Goal: Task Accomplishment & Management: Manage account settings

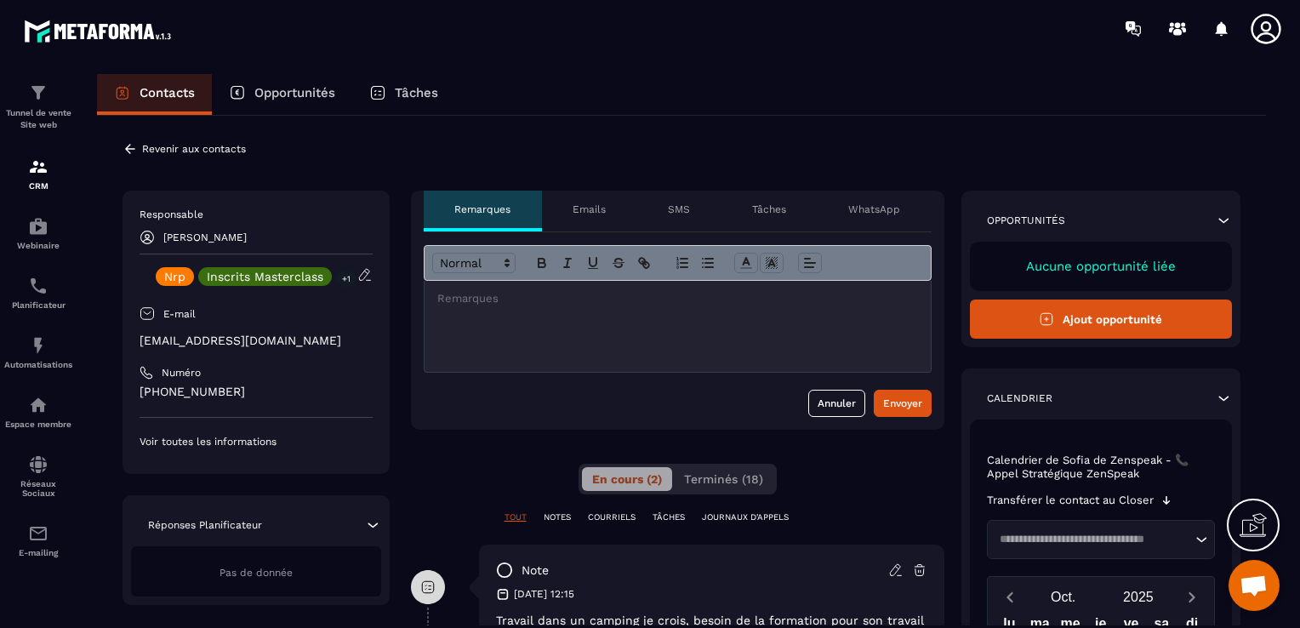
click at [179, 239] on p "[PERSON_NAME]" at bounding box center [204, 237] width 83 height 12
click at [30, 182] on p "CRM" at bounding box center [38, 185] width 68 height 9
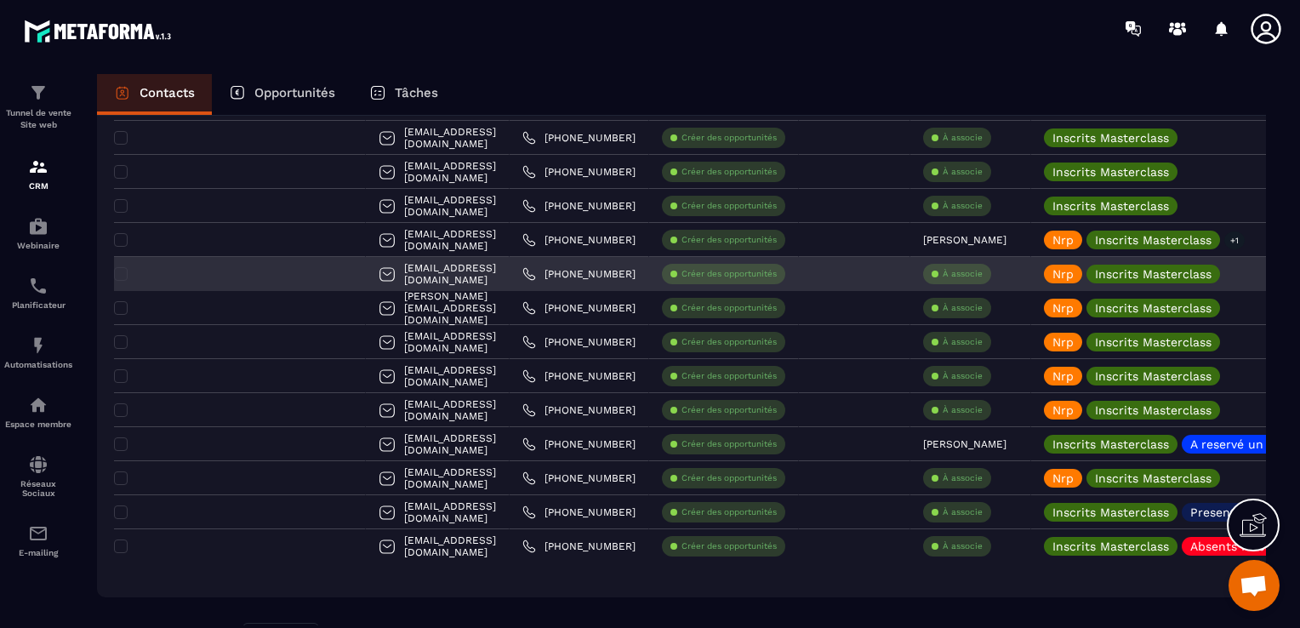
scroll to position [798, 0]
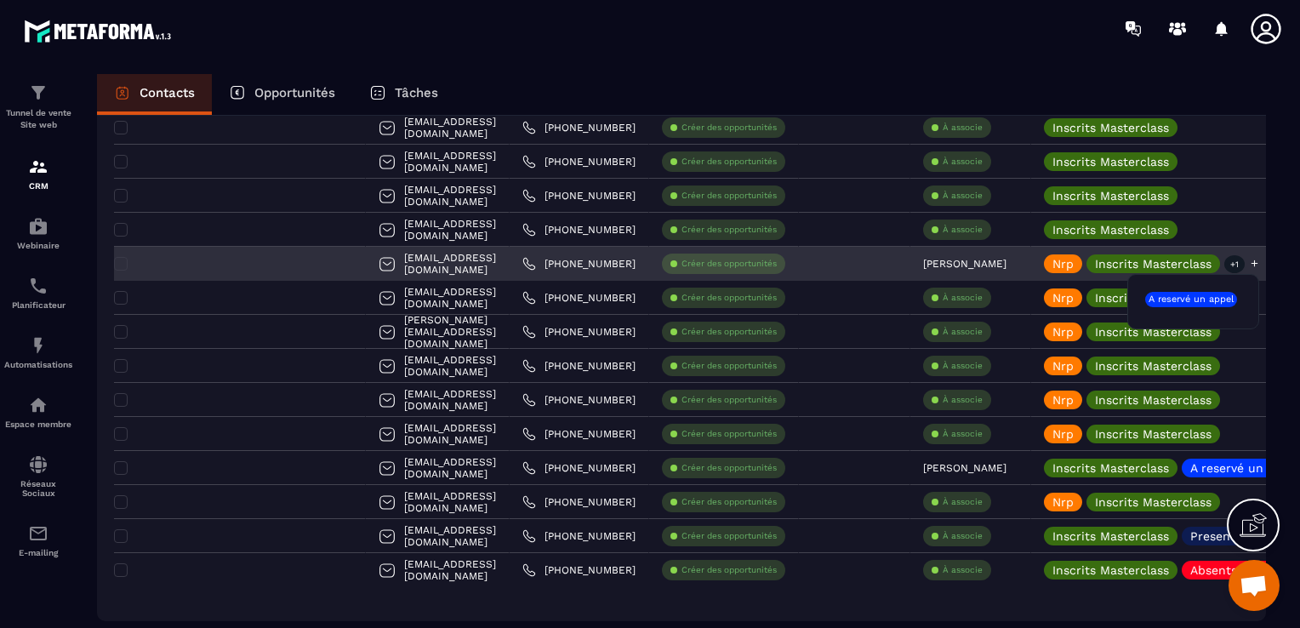
click at [1224, 260] on p "+1" at bounding box center [1234, 264] width 20 height 18
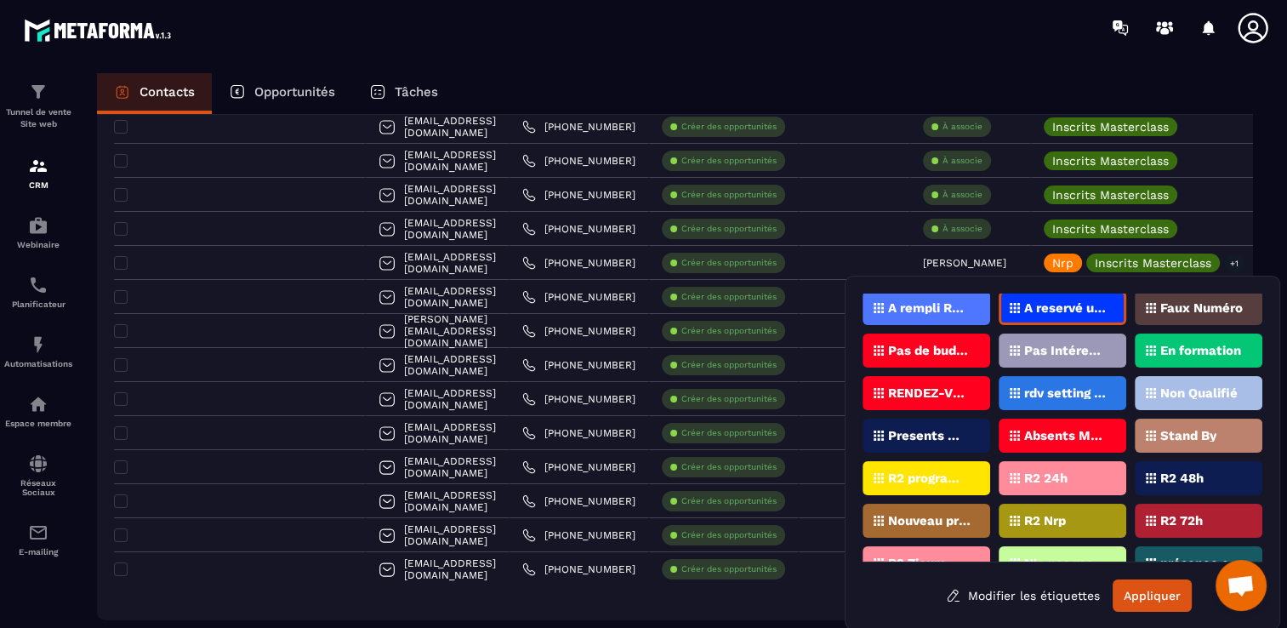
scroll to position [68, 0]
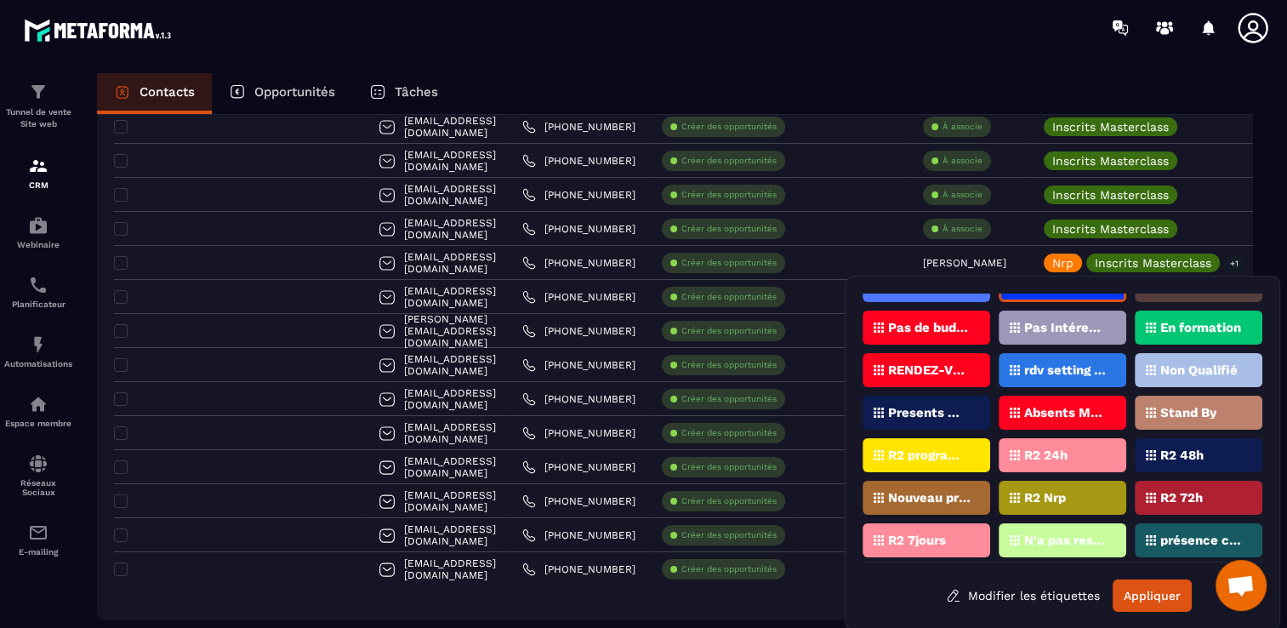
click at [953, 412] on p "Presents Masterclass" at bounding box center [929, 413] width 83 height 12
click at [1162, 585] on button "Appliquer" at bounding box center [1152, 595] width 79 height 32
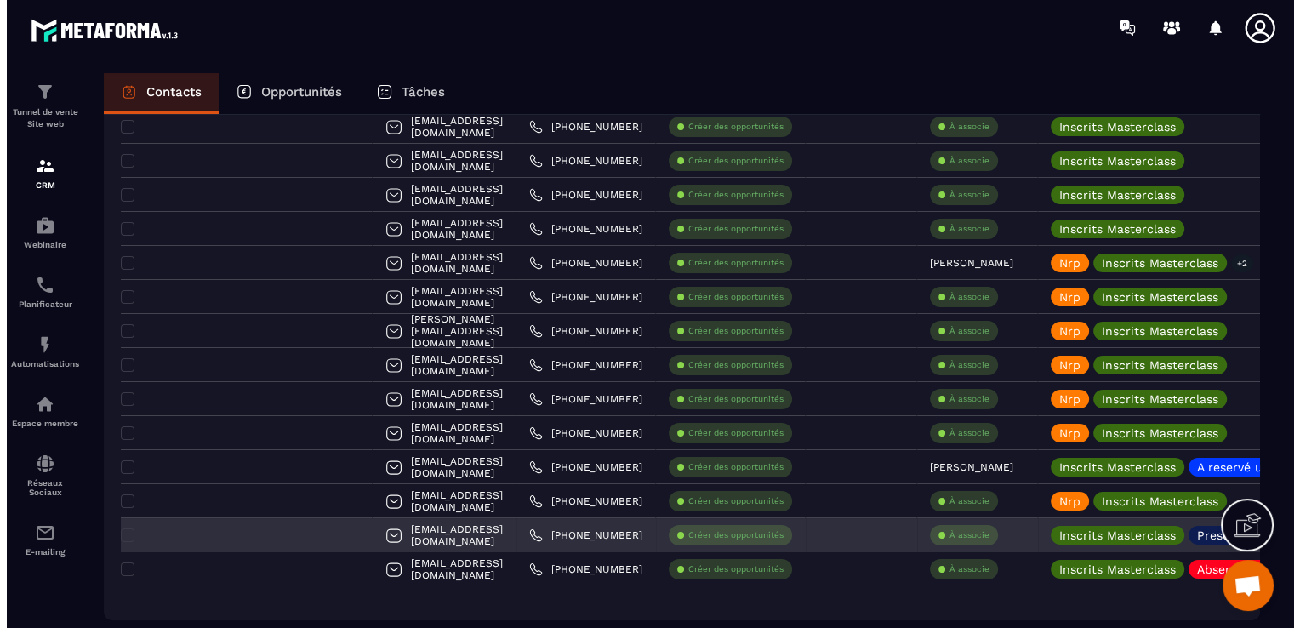
scroll to position [0, 0]
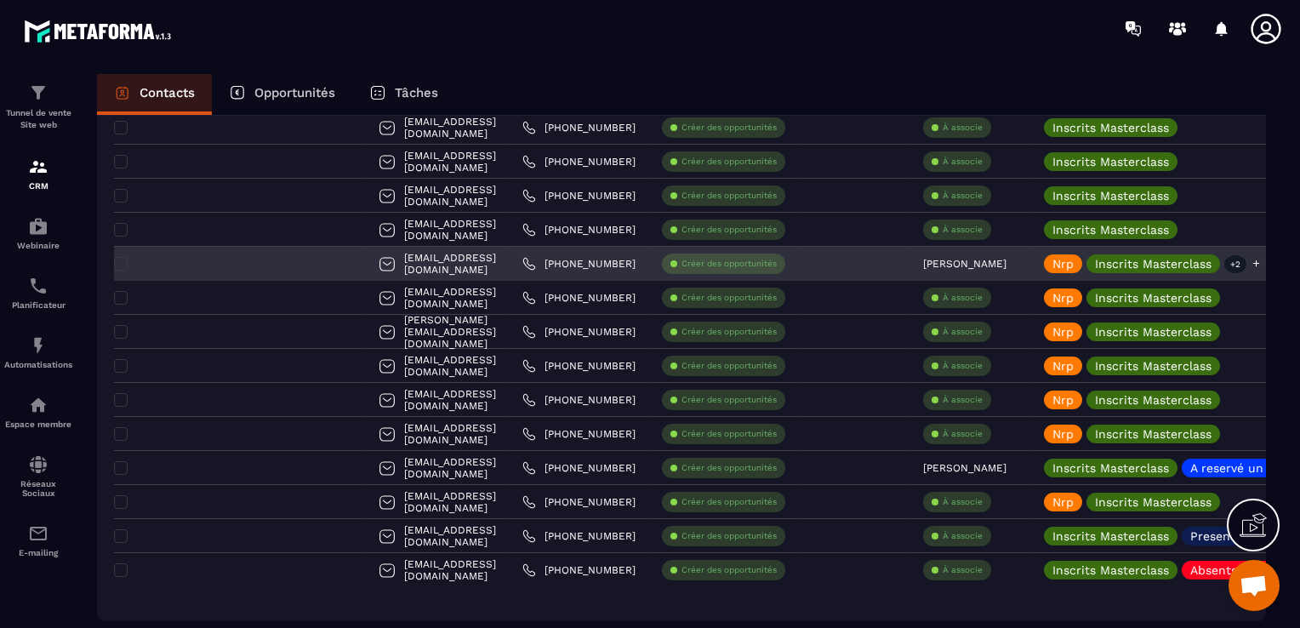
click at [1053, 260] on p "Nrp" at bounding box center [1063, 264] width 21 height 12
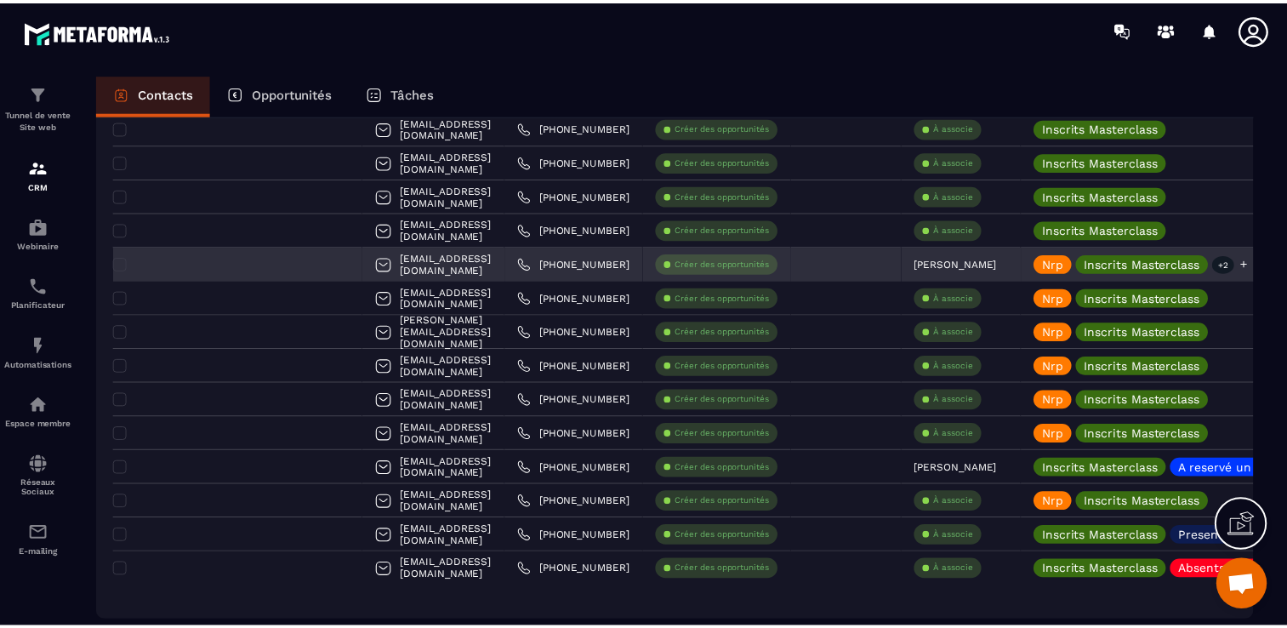
scroll to position [1, 0]
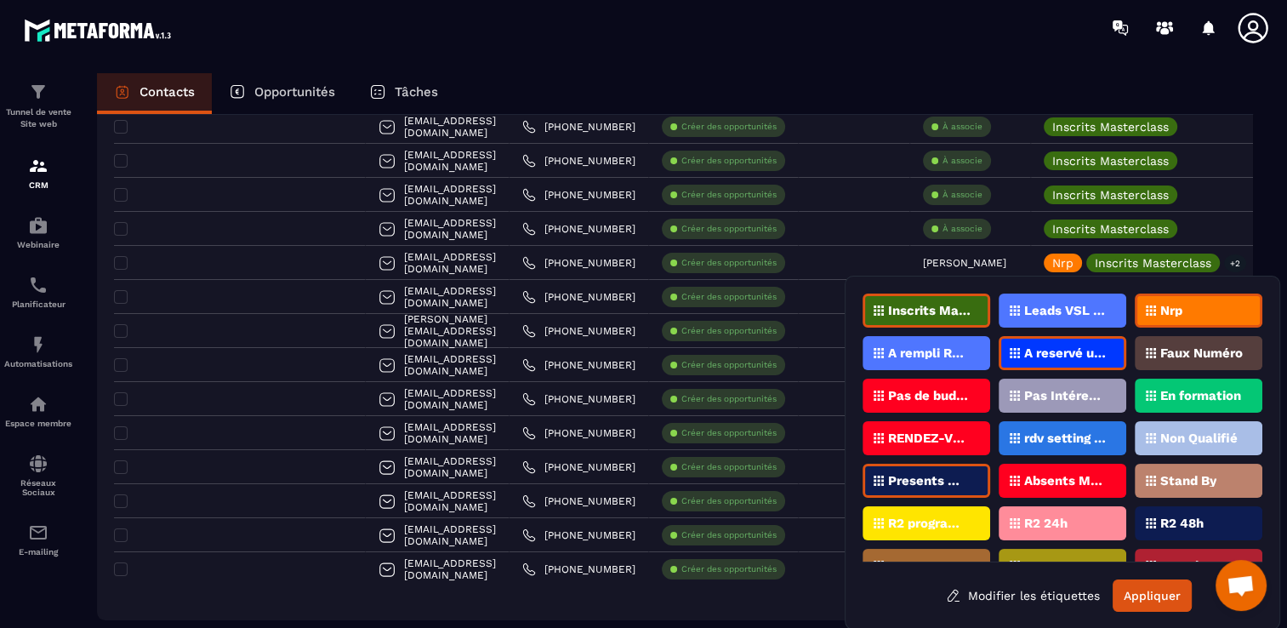
click at [1161, 305] on p "Nrp" at bounding box center [1172, 311] width 22 height 12
click at [1158, 584] on button "Appliquer" at bounding box center [1152, 595] width 79 height 32
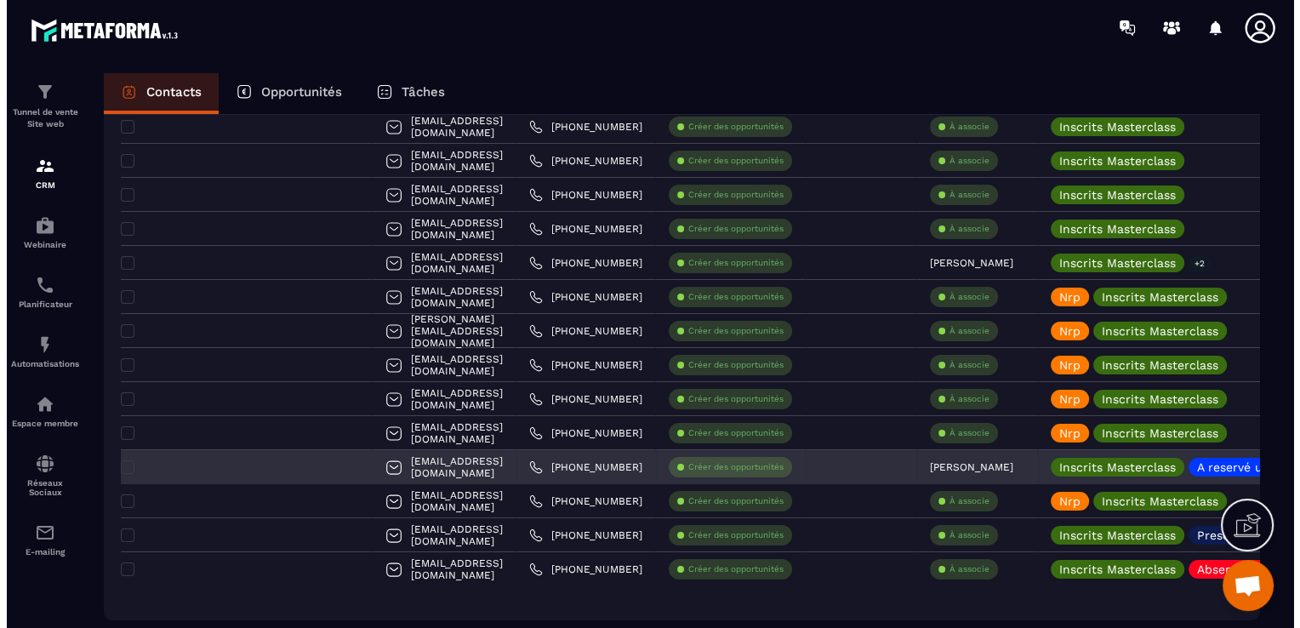
scroll to position [0, 0]
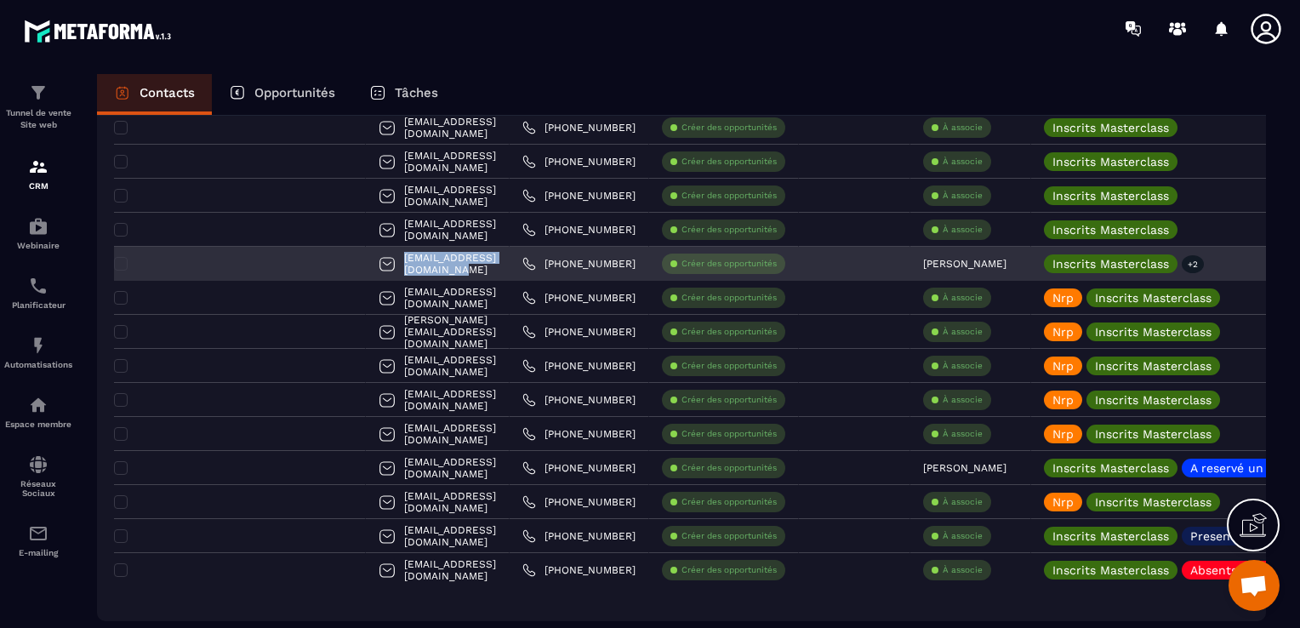
drag, startPoint x: 447, startPoint y: 257, endPoint x: 296, endPoint y: 253, distance: 150.7
click at [366, 253] on div "[EMAIL_ADDRESS][DOMAIN_NAME]" at bounding box center [438, 264] width 144 height 34
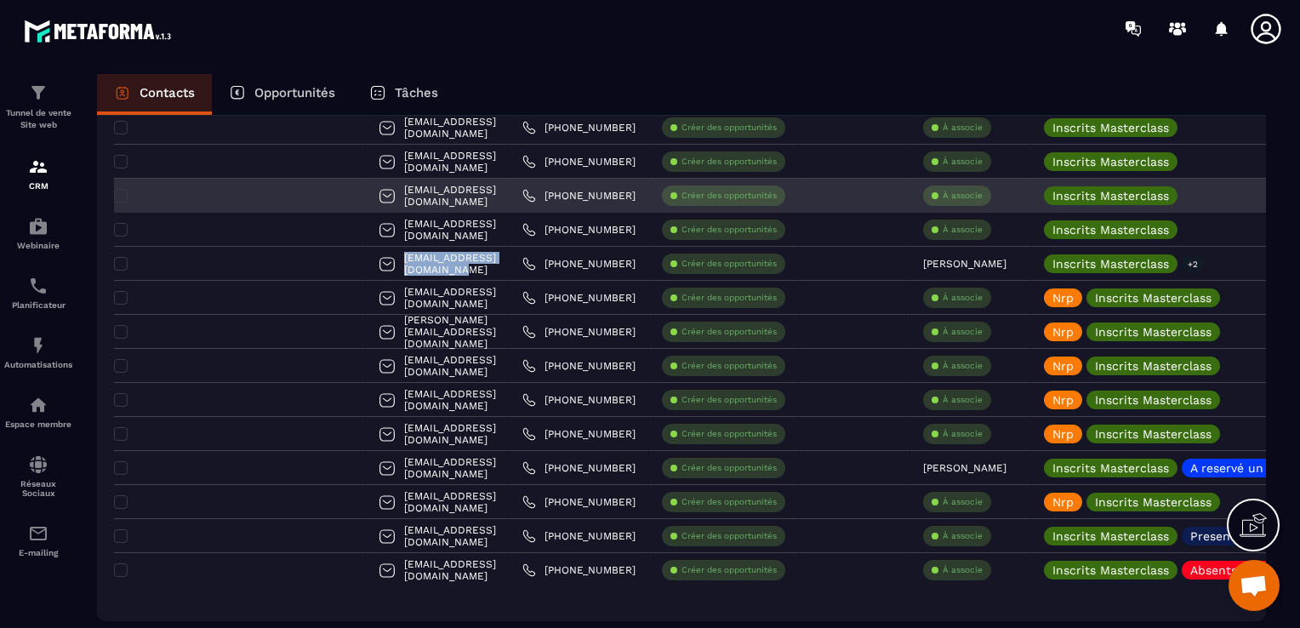
copy p "[EMAIL_ADDRESS][DOMAIN_NAME]"
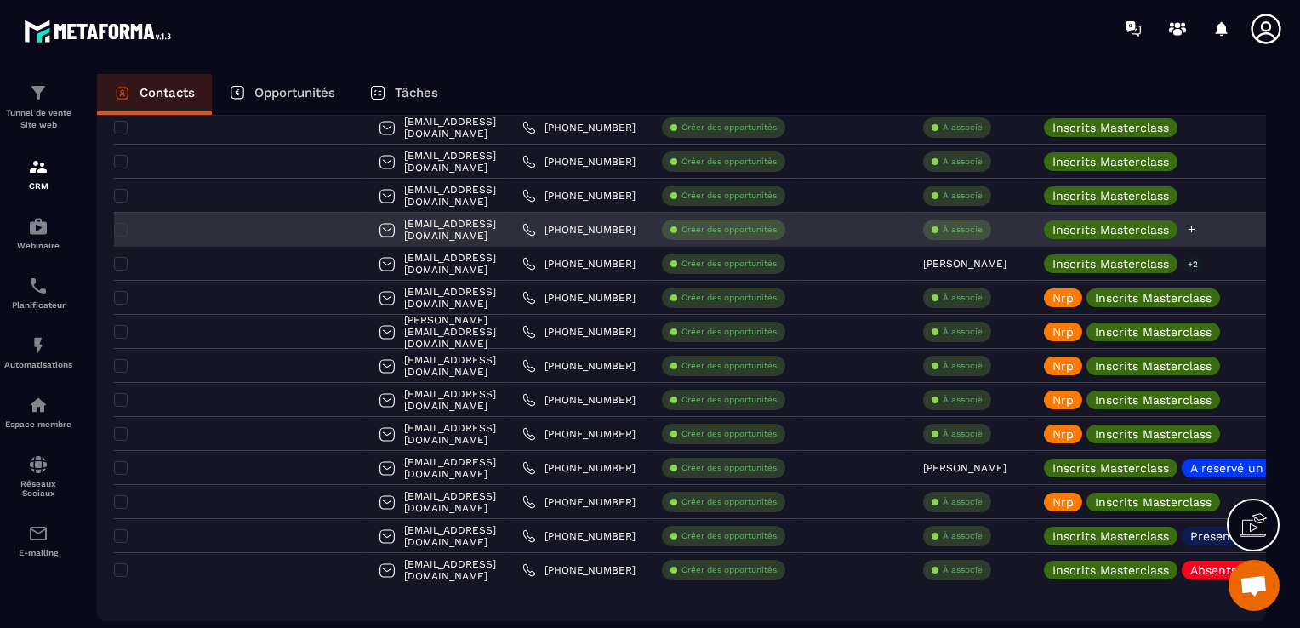
click at [1186, 230] on icon at bounding box center [1191, 229] width 11 height 11
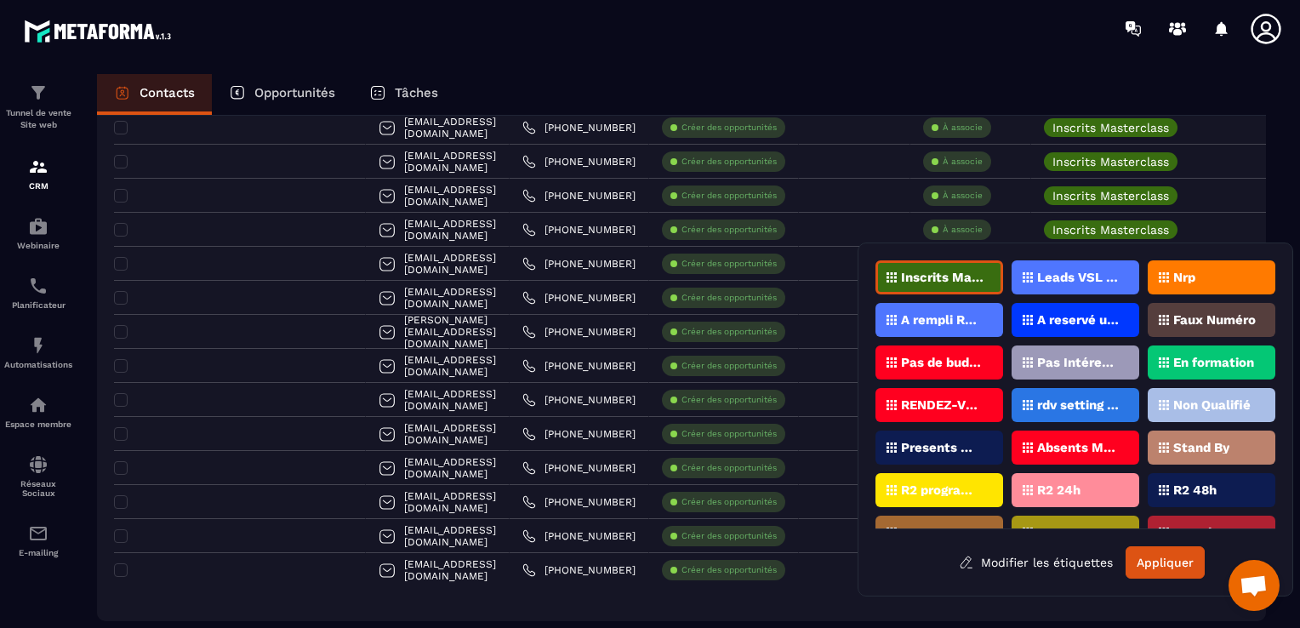
click at [1167, 280] on icon at bounding box center [1164, 277] width 10 height 10
click at [1178, 553] on button "Appliquer" at bounding box center [1165, 562] width 79 height 32
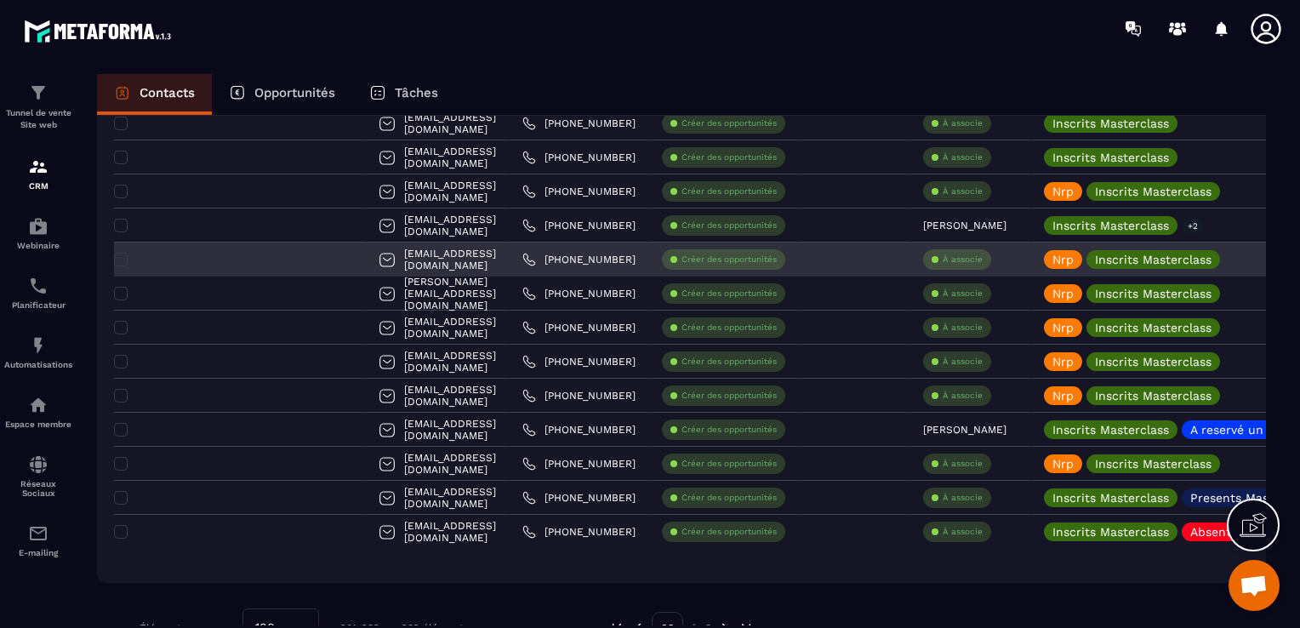
scroll to position [798, 0]
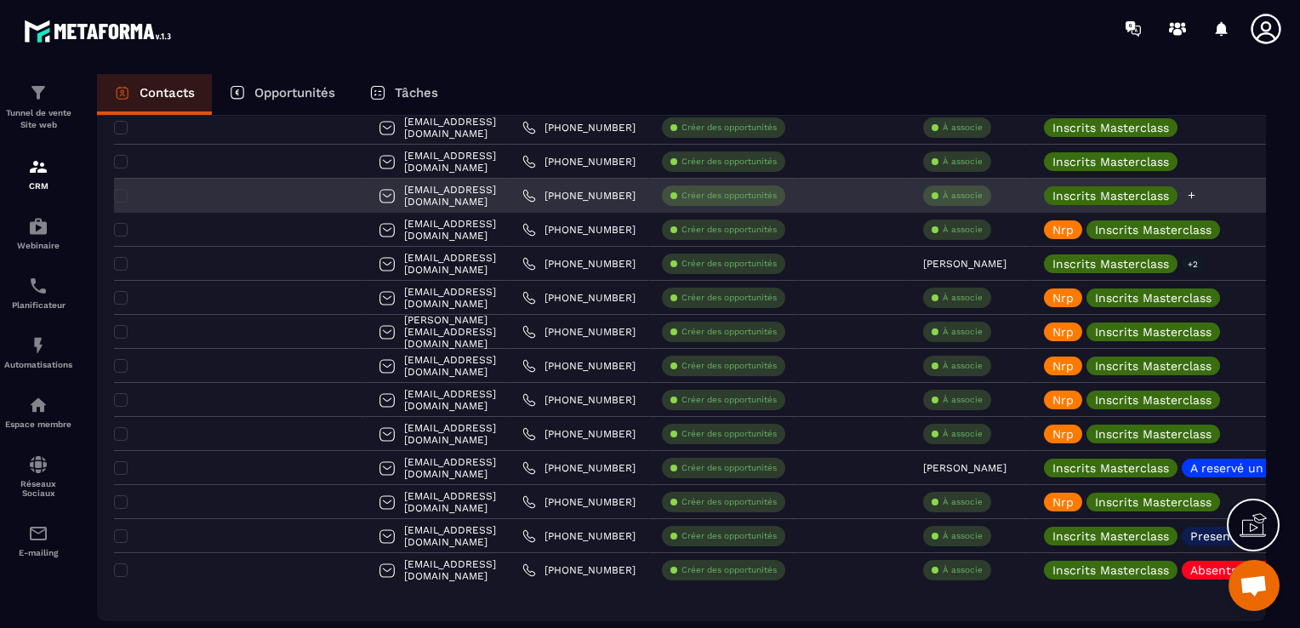
click at [1189, 195] on icon at bounding box center [1192, 195] width 7 height 7
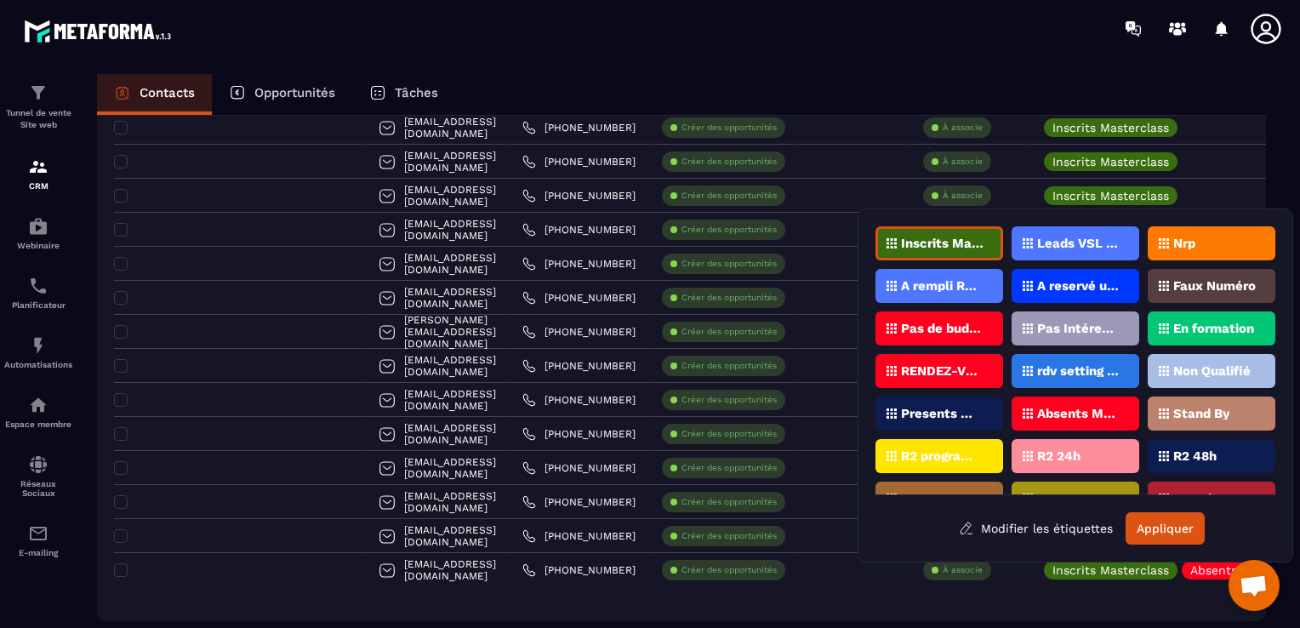
click at [1179, 241] on p "Nrp" at bounding box center [1184, 243] width 22 height 12
click at [1185, 527] on button "Appliquer" at bounding box center [1165, 528] width 79 height 32
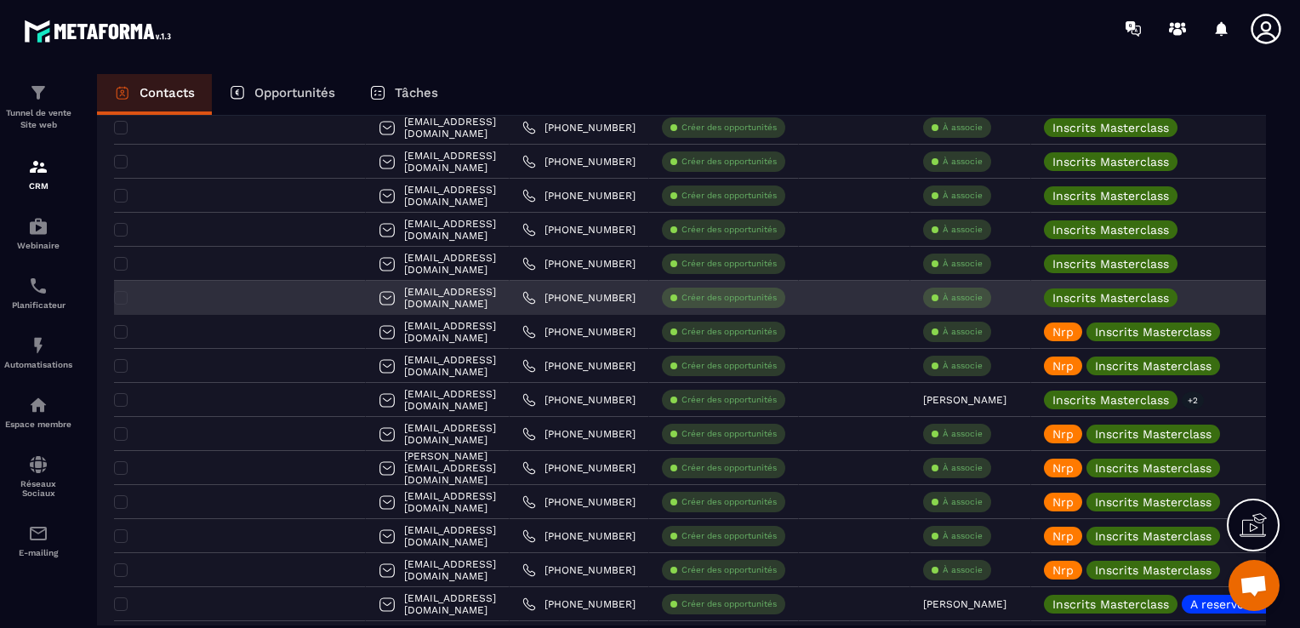
scroll to position [628, 0]
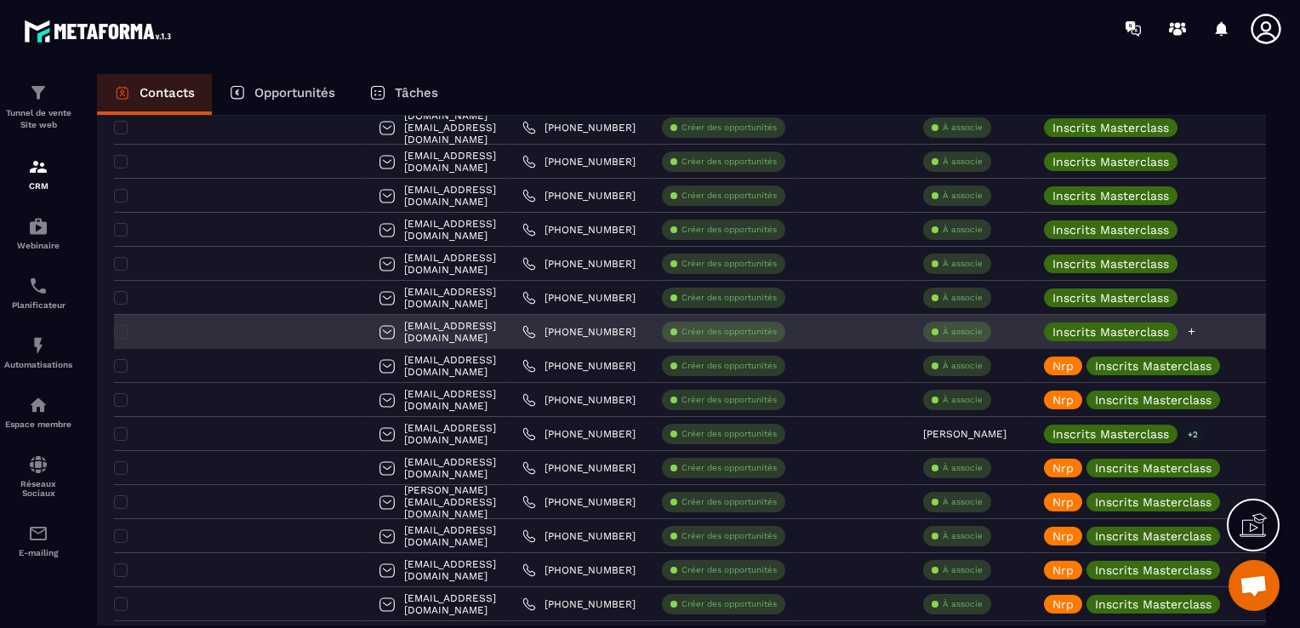
click at [1156, 334] on div "Inscrits Masterclass" at bounding box center [1216, 332] width 370 height 34
click at [1186, 335] on icon at bounding box center [1191, 331] width 11 height 11
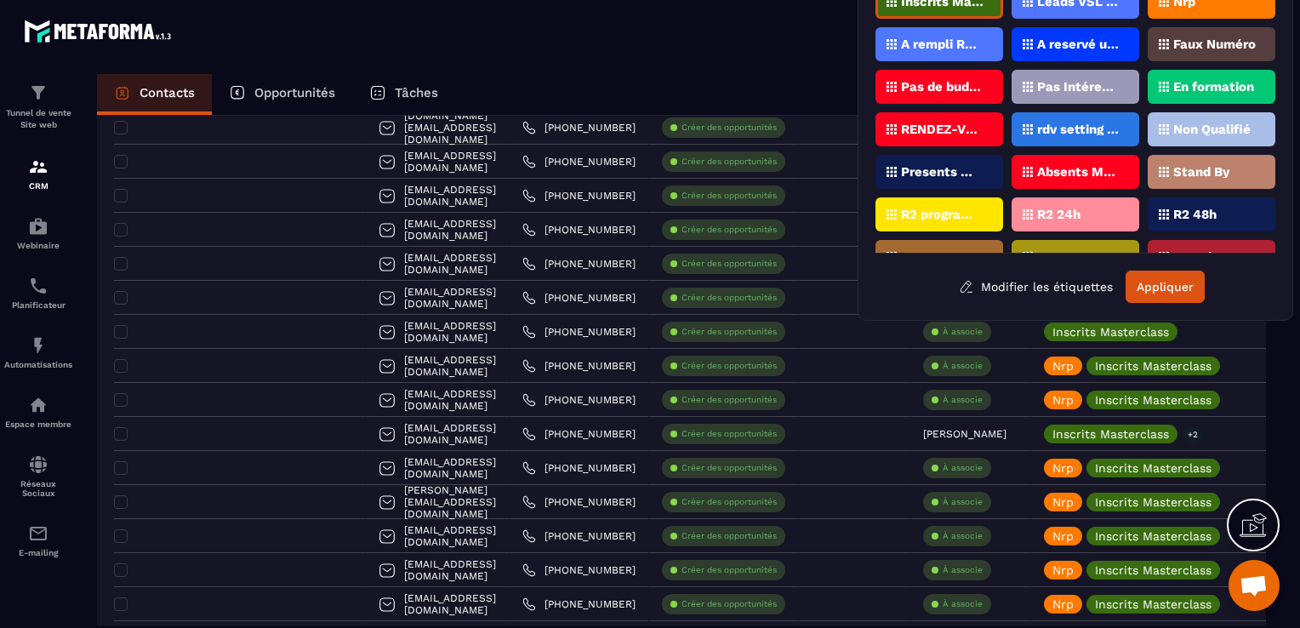
click at [1200, 6] on div "Nrp" at bounding box center [1212, 2] width 128 height 34
click at [1164, 279] on button "Appliquer" at bounding box center [1165, 287] width 79 height 32
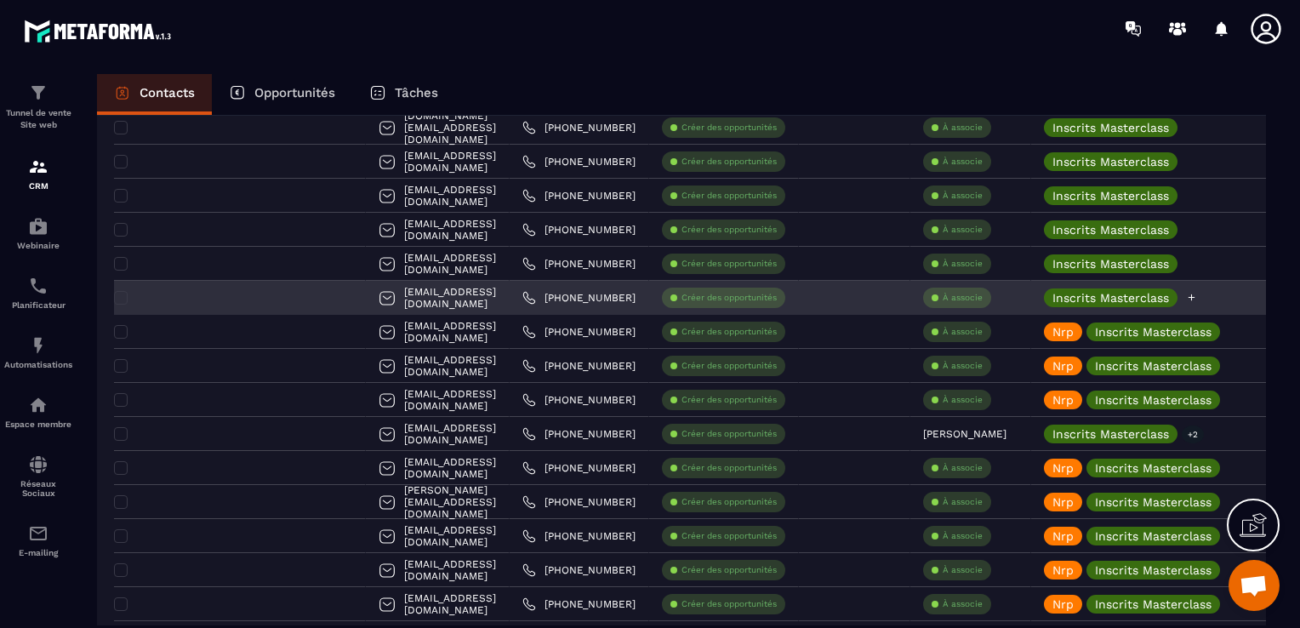
click at [1186, 301] on icon at bounding box center [1191, 297] width 11 height 11
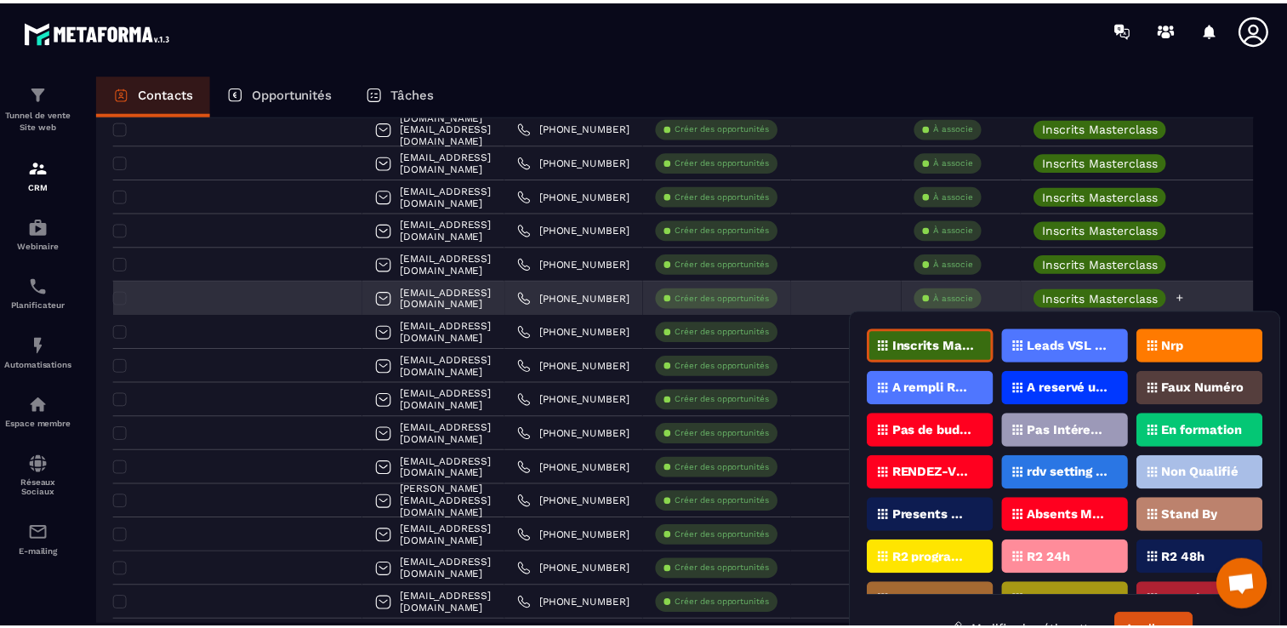
scroll to position [35, 0]
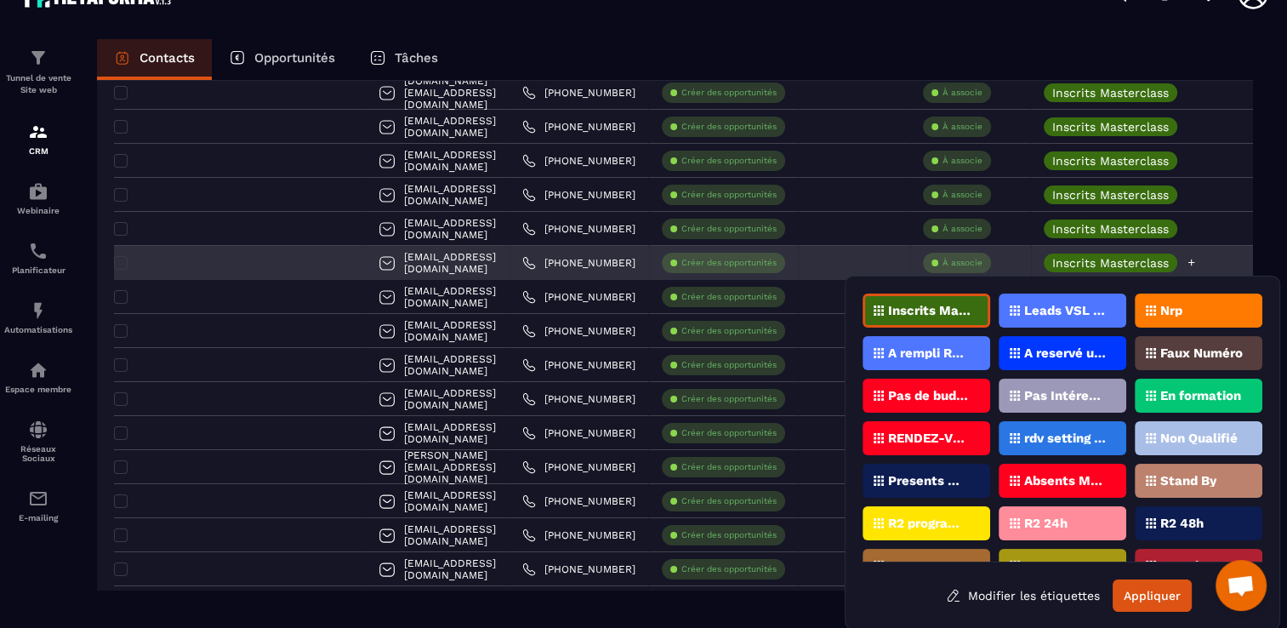
click at [1151, 301] on div "Nrp" at bounding box center [1199, 311] width 128 height 34
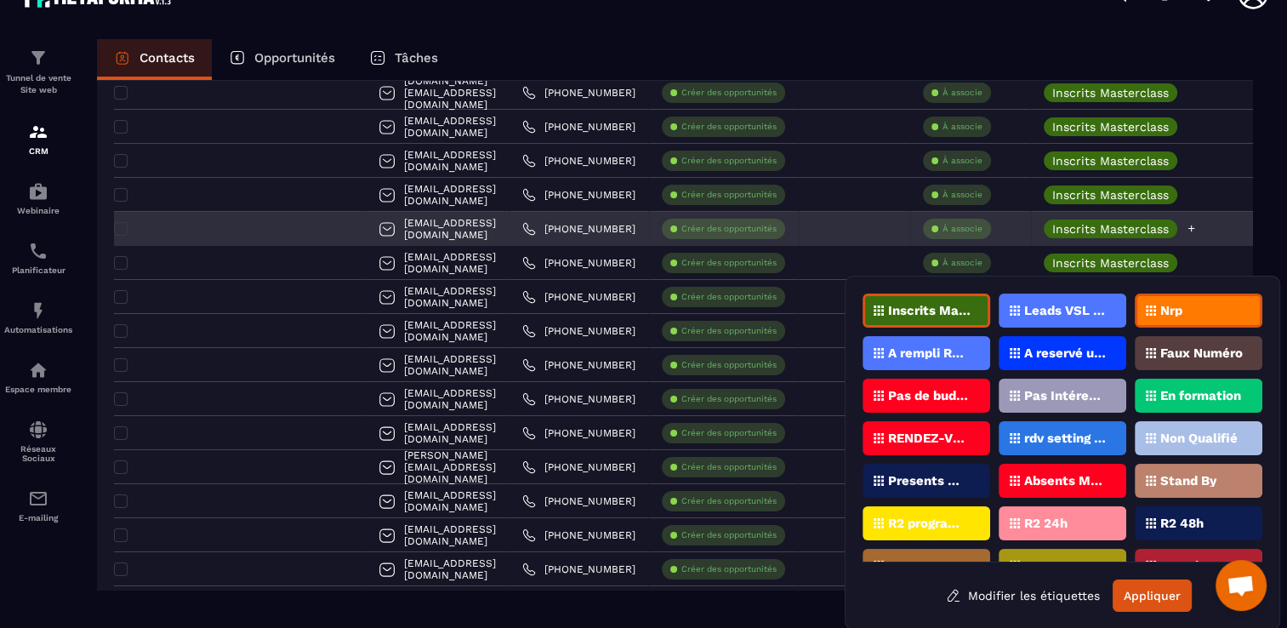
click at [1205, 238] on div "Inscrits Masterclass" at bounding box center [1216, 229] width 370 height 34
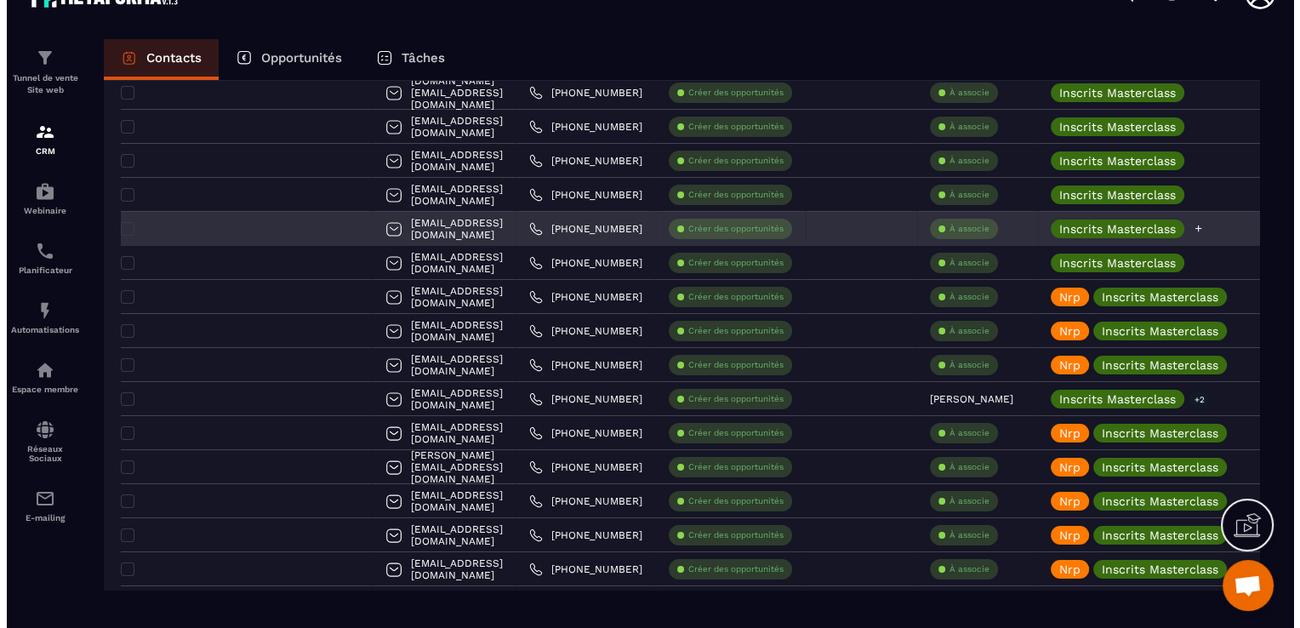
scroll to position [0, 0]
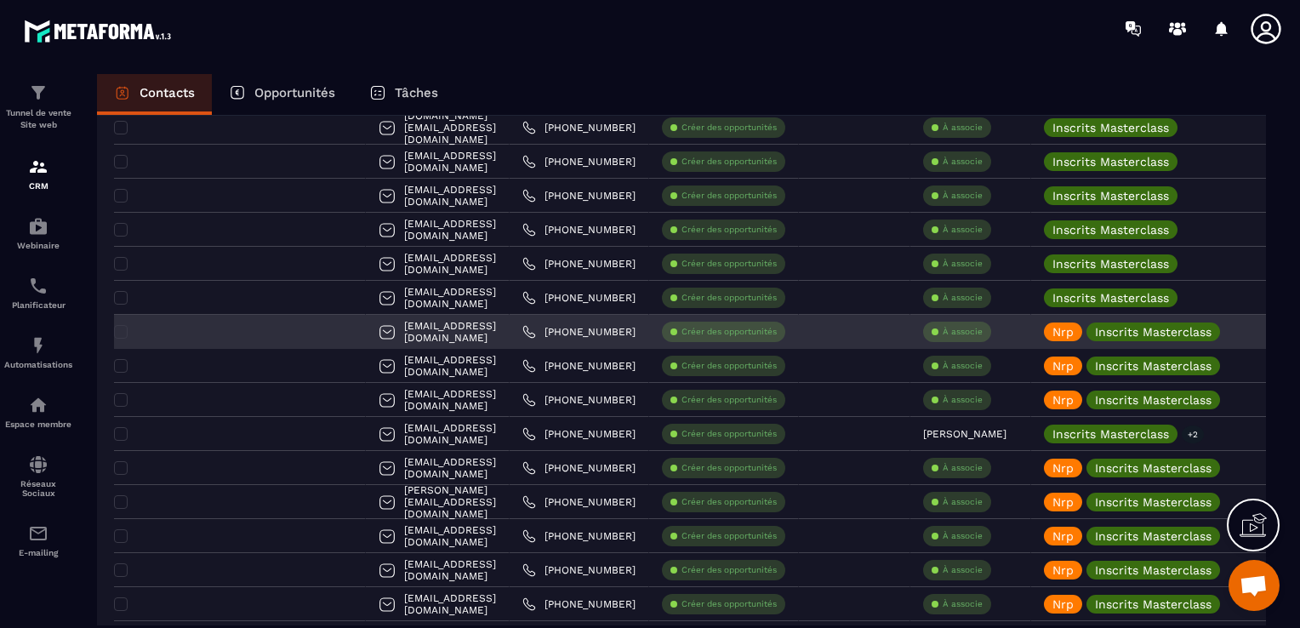
click at [553, 338] on div "[PHONE_NUMBER]" at bounding box center [580, 332] width 140 height 34
drag, startPoint x: 466, startPoint y: 331, endPoint x: 295, endPoint y: 323, distance: 171.2
click at [366, 323] on div "[EMAIL_ADDRESS][DOMAIN_NAME]" at bounding box center [438, 332] width 144 height 34
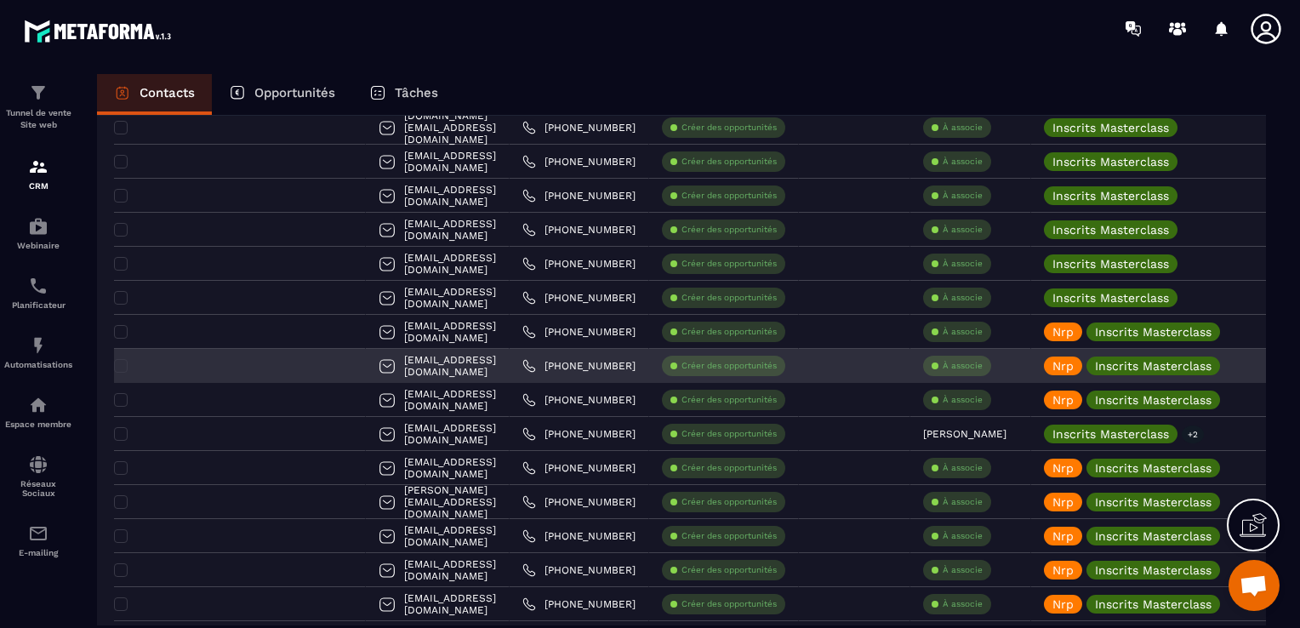
copy p "[EMAIL_ADDRESS][DOMAIN_NAME]"
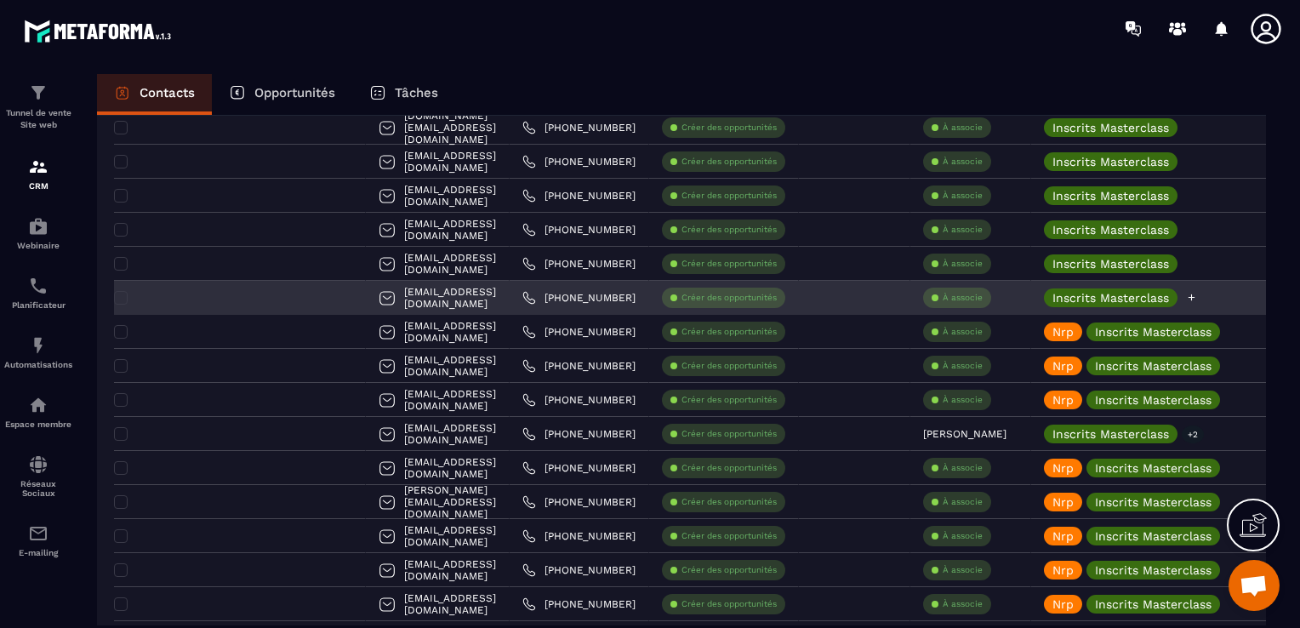
click at [1189, 298] on icon at bounding box center [1192, 297] width 7 height 7
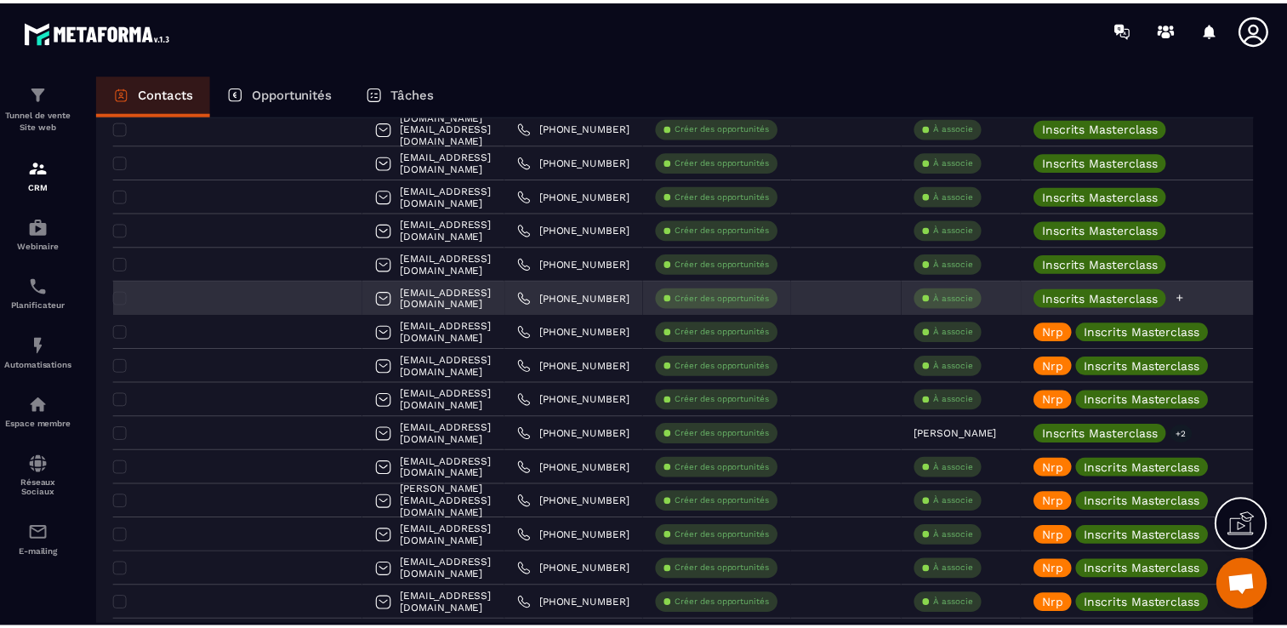
scroll to position [35, 0]
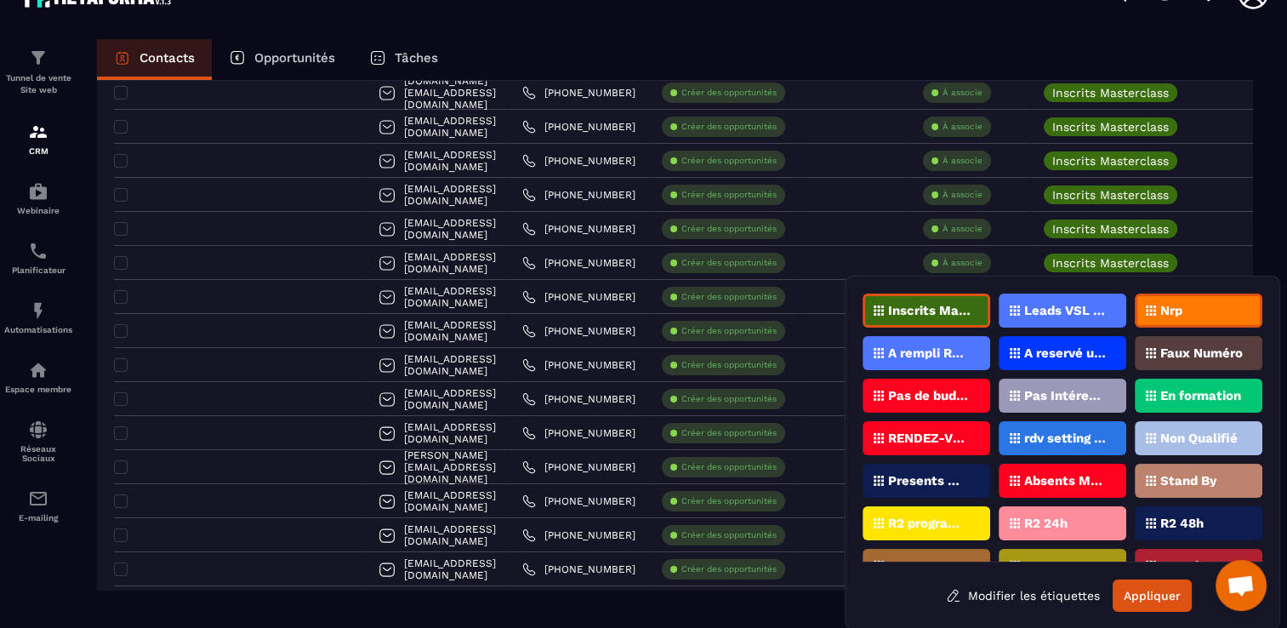
click at [1157, 315] on div "Nrp" at bounding box center [1199, 311] width 128 height 34
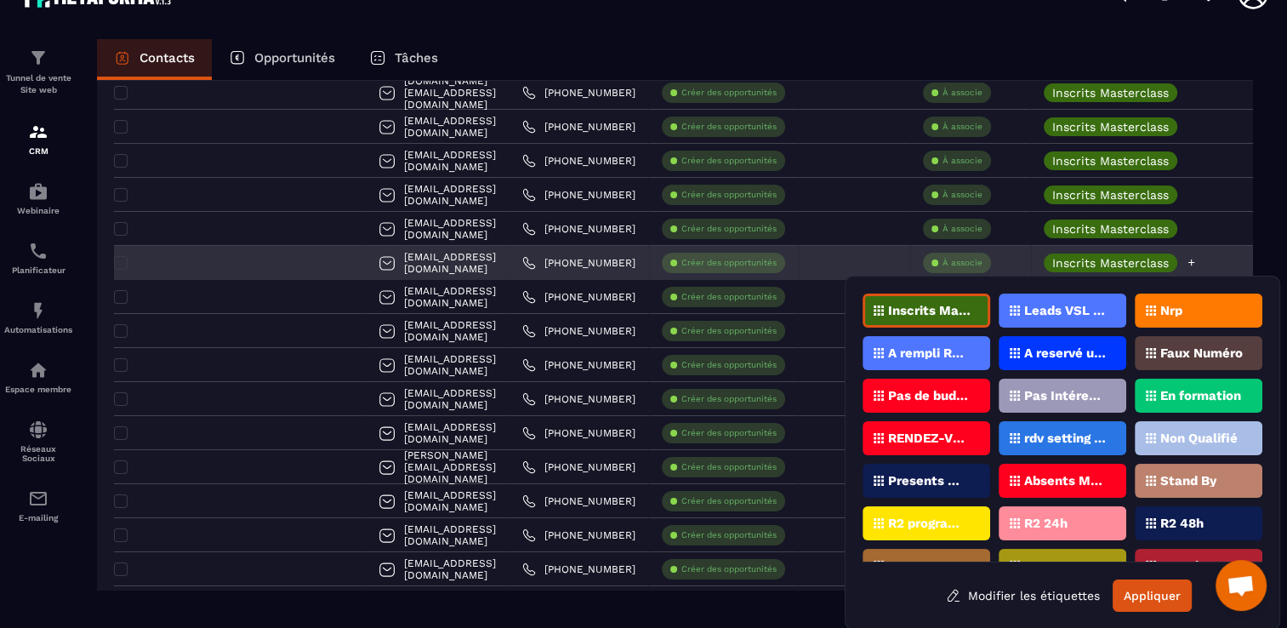
click at [1179, 260] on div "Inscrits Masterclass" at bounding box center [1216, 263] width 370 height 34
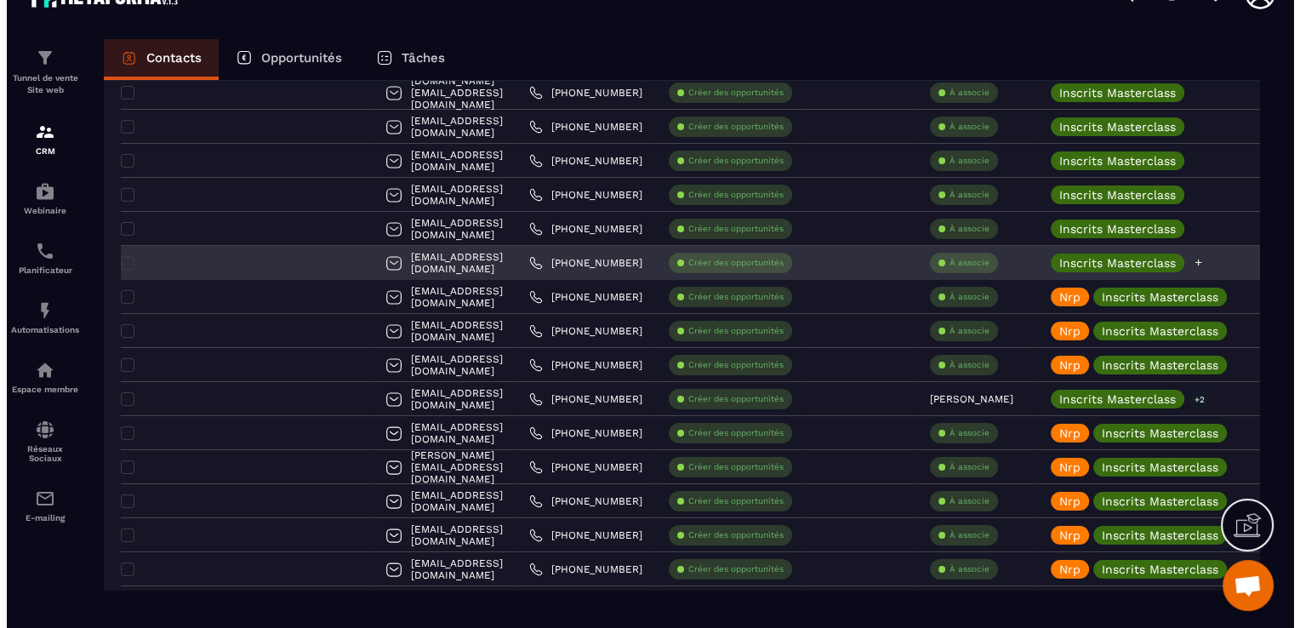
scroll to position [0, 0]
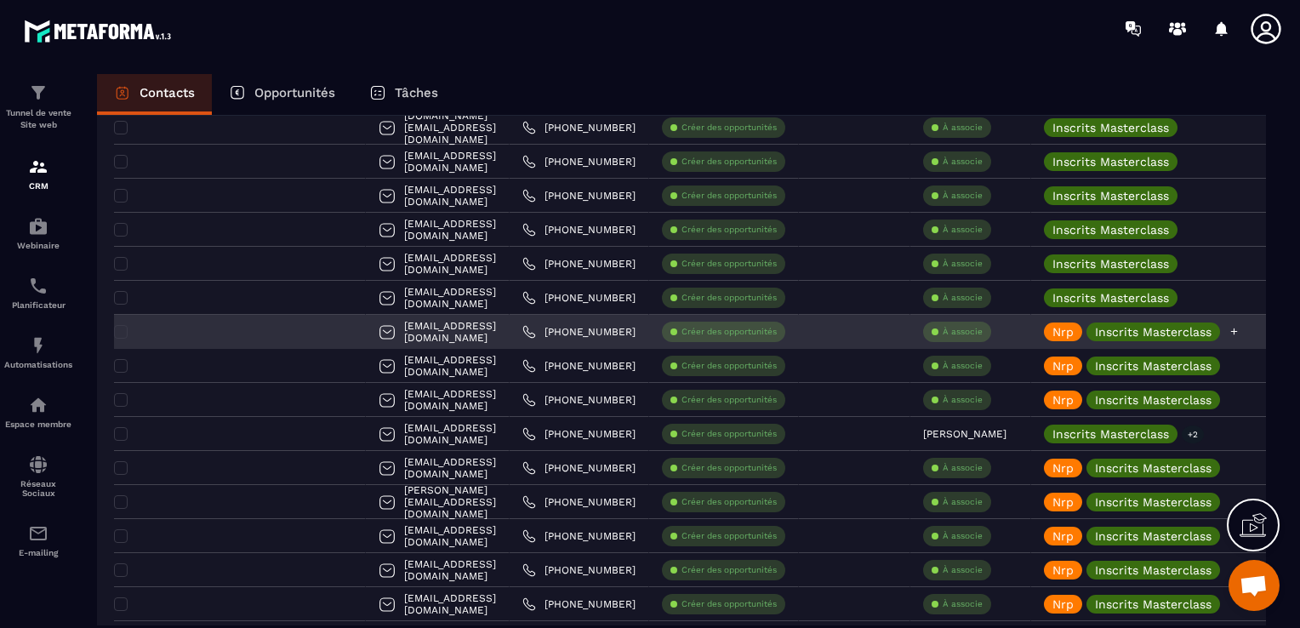
click at [1231, 331] on icon at bounding box center [1234, 331] width 7 height 7
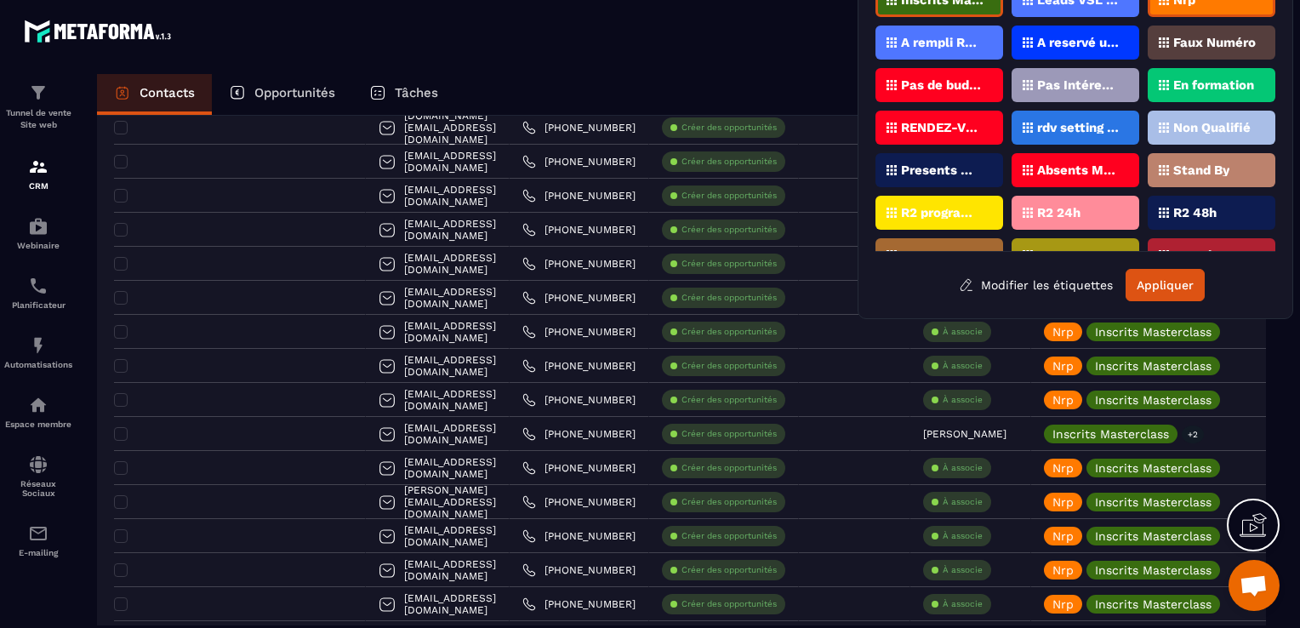
click at [1166, 14] on div "Nrp" at bounding box center [1212, 0] width 128 height 34
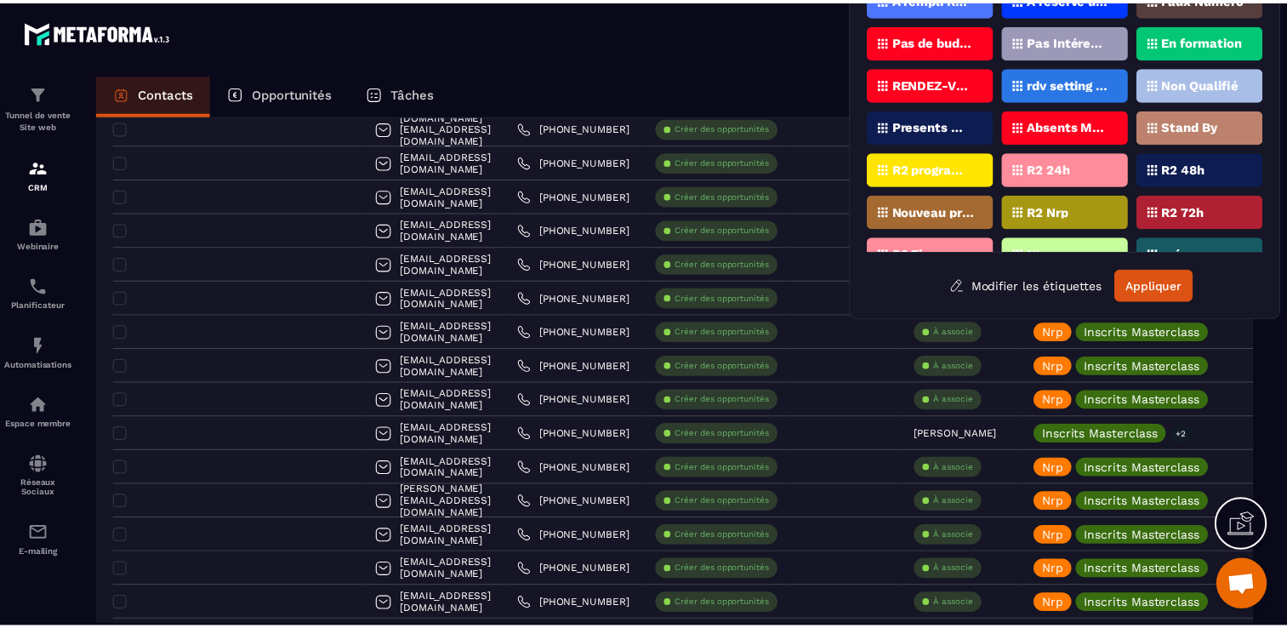
scroll to position [68, 0]
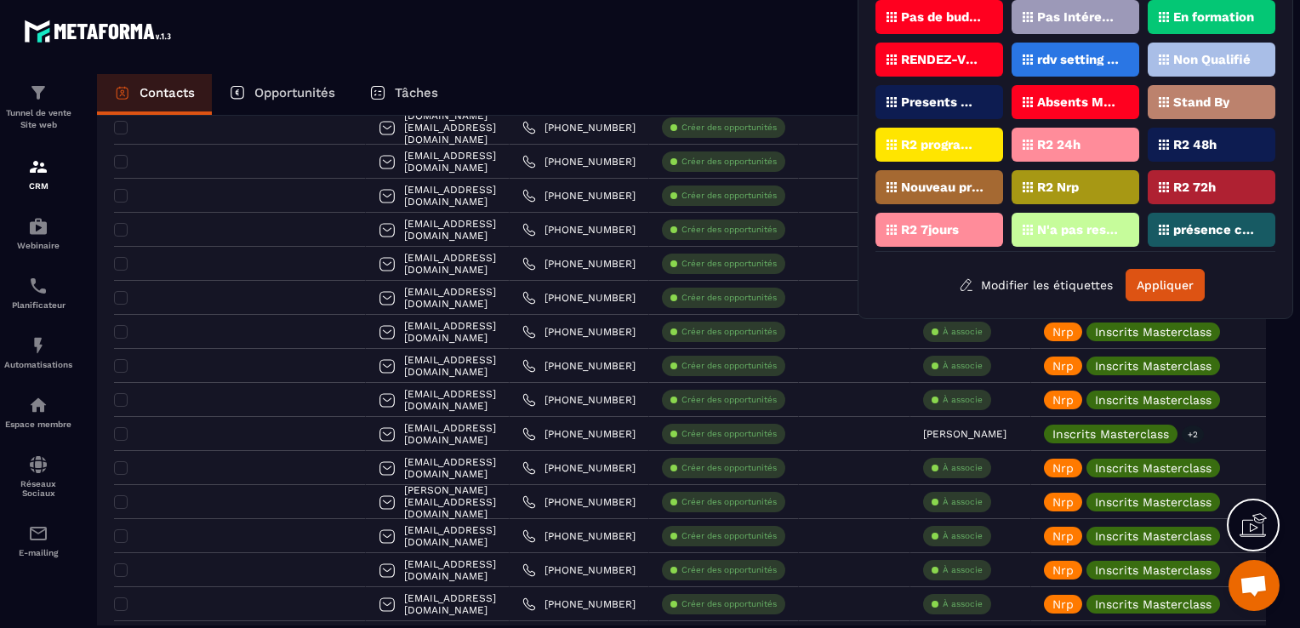
click at [918, 96] on p "Presents Masterclass" at bounding box center [942, 102] width 83 height 12
click at [1156, 278] on button "Appliquer" at bounding box center [1165, 285] width 79 height 32
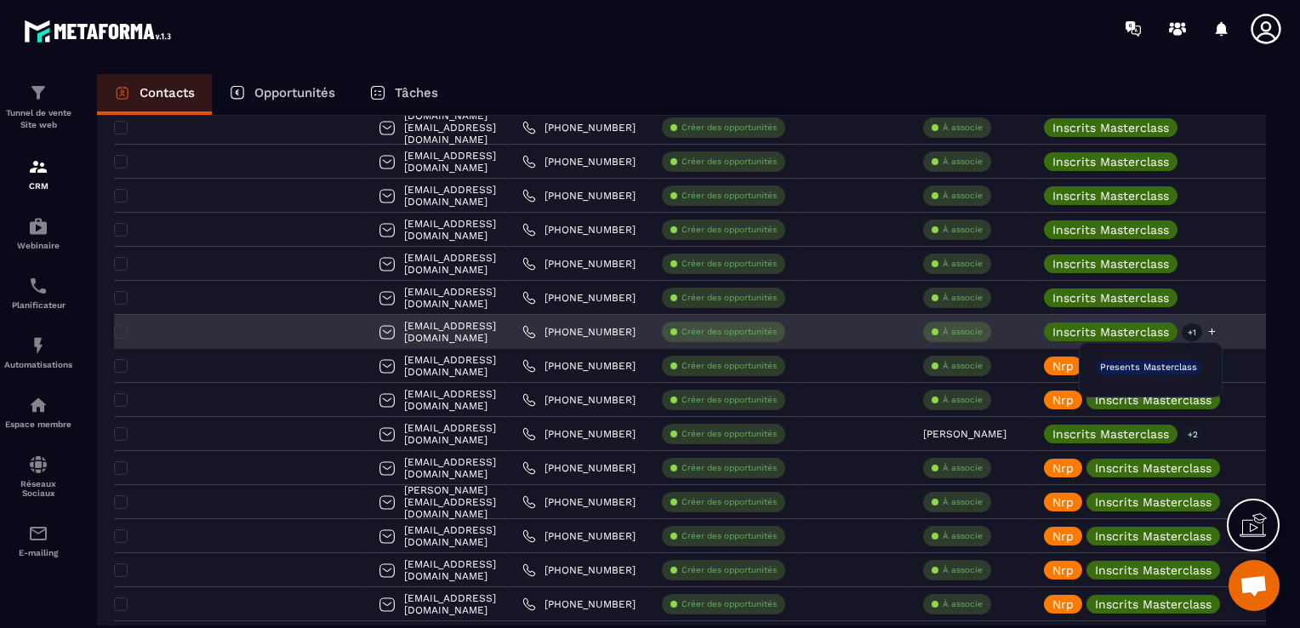
click at [1182, 325] on p "+1" at bounding box center [1192, 332] width 20 height 18
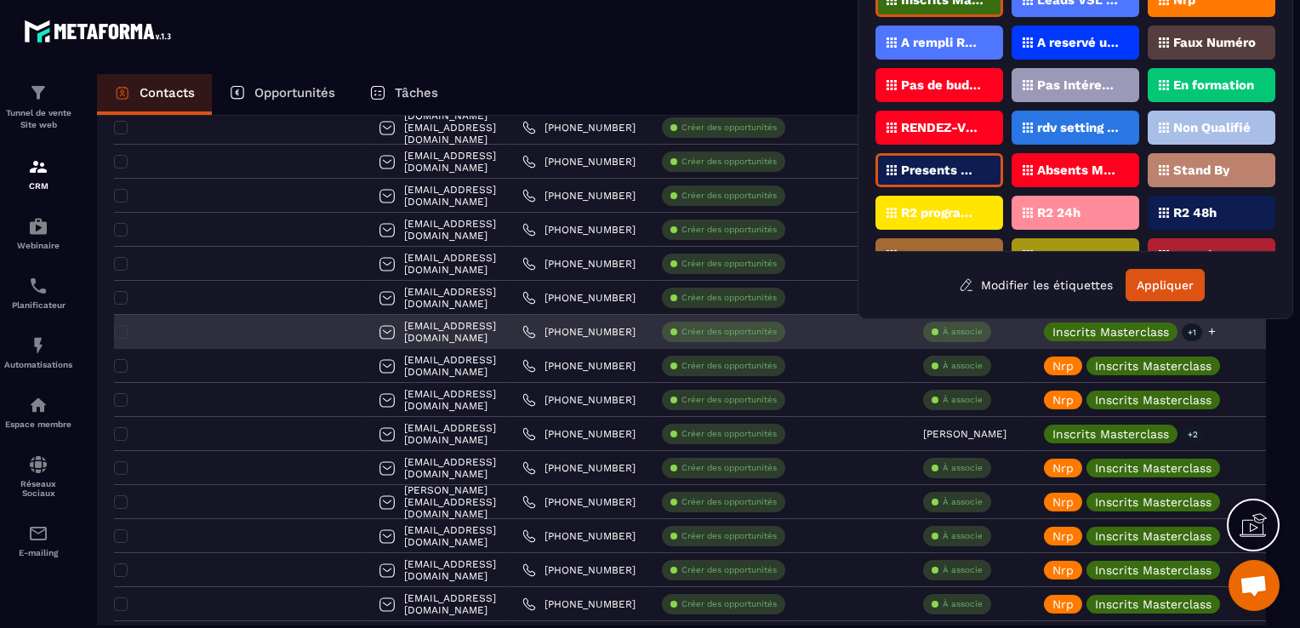
click at [1182, 325] on p "+1" at bounding box center [1192, 332] width 20 height 18
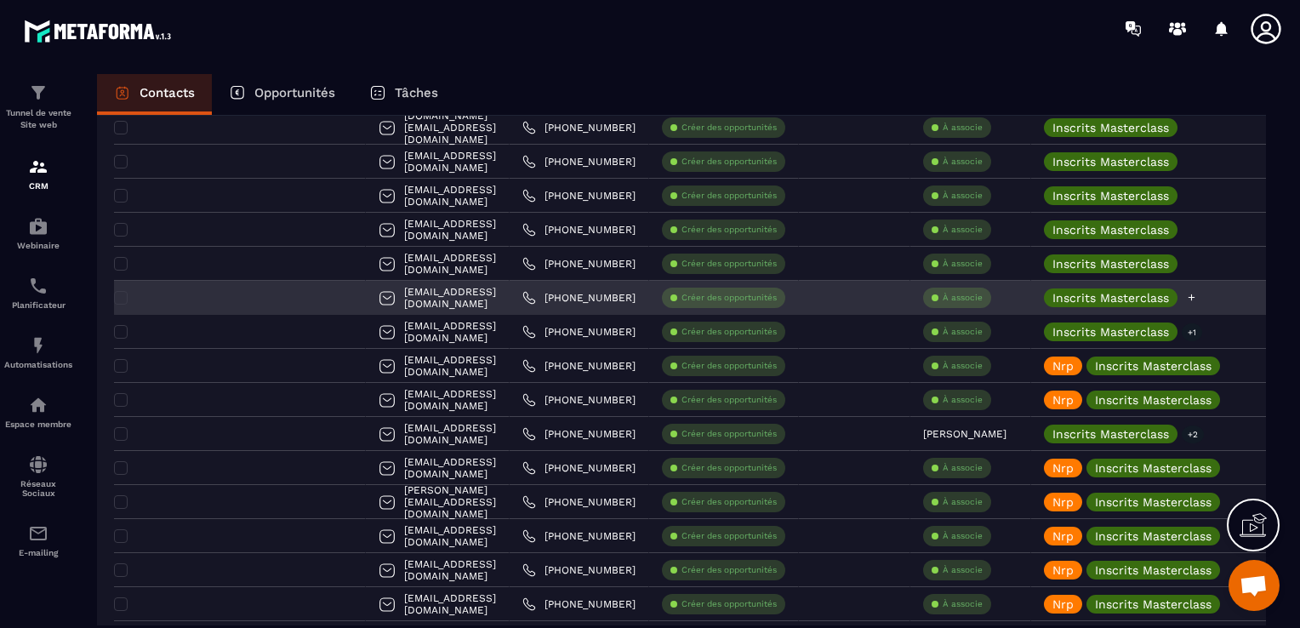
click at [1186, 298] on icon at bounding box center [1191, 297] width 11 height 11
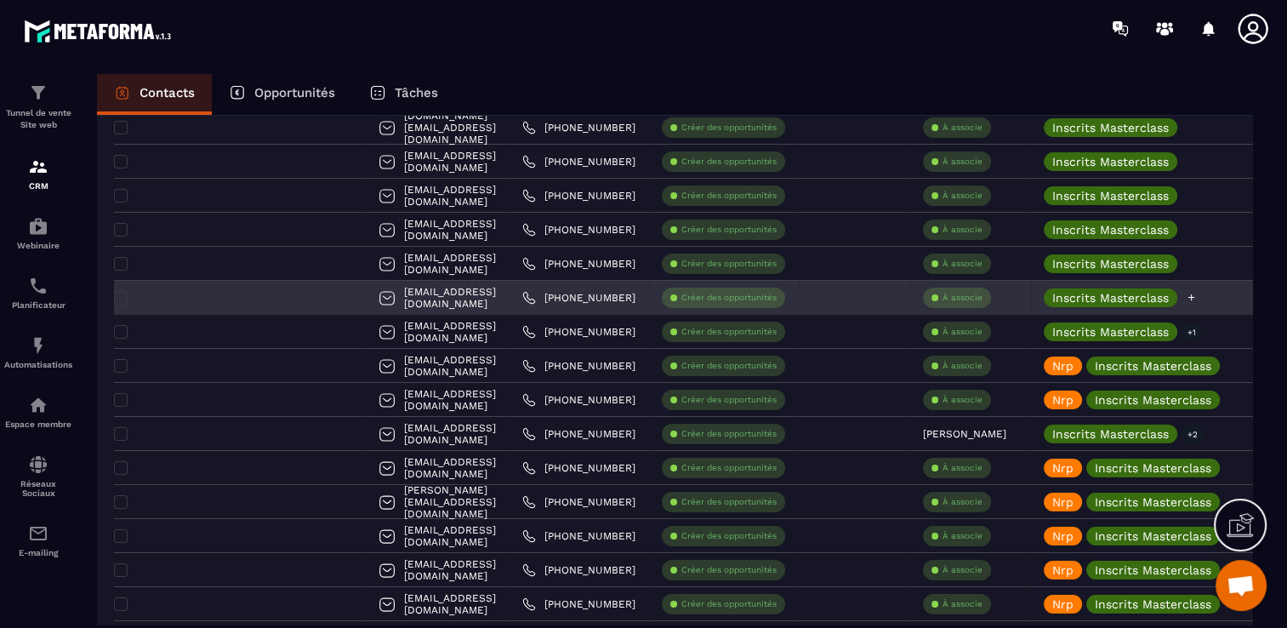
scroll to position [35, 0]
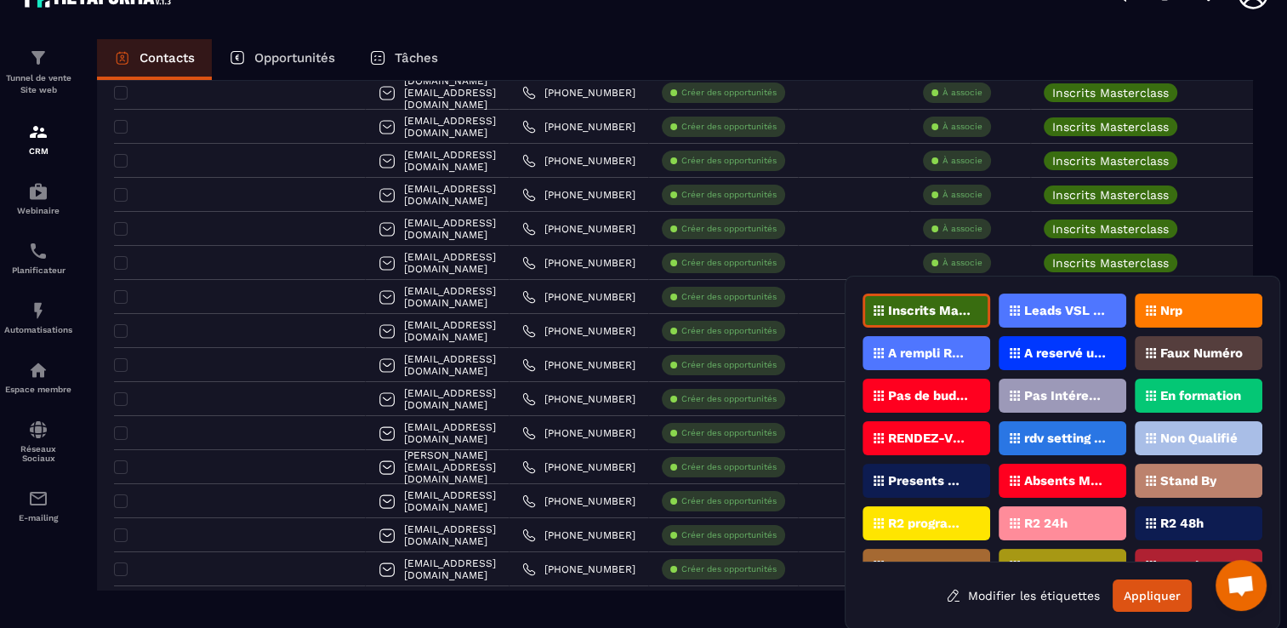
click at [1154, 308] on icon at bounding box center [1151, 310] width 10 height 10
click at [1167, 593] on button "Appliquer" at bounding box center [1152, 595] width 79 height 32
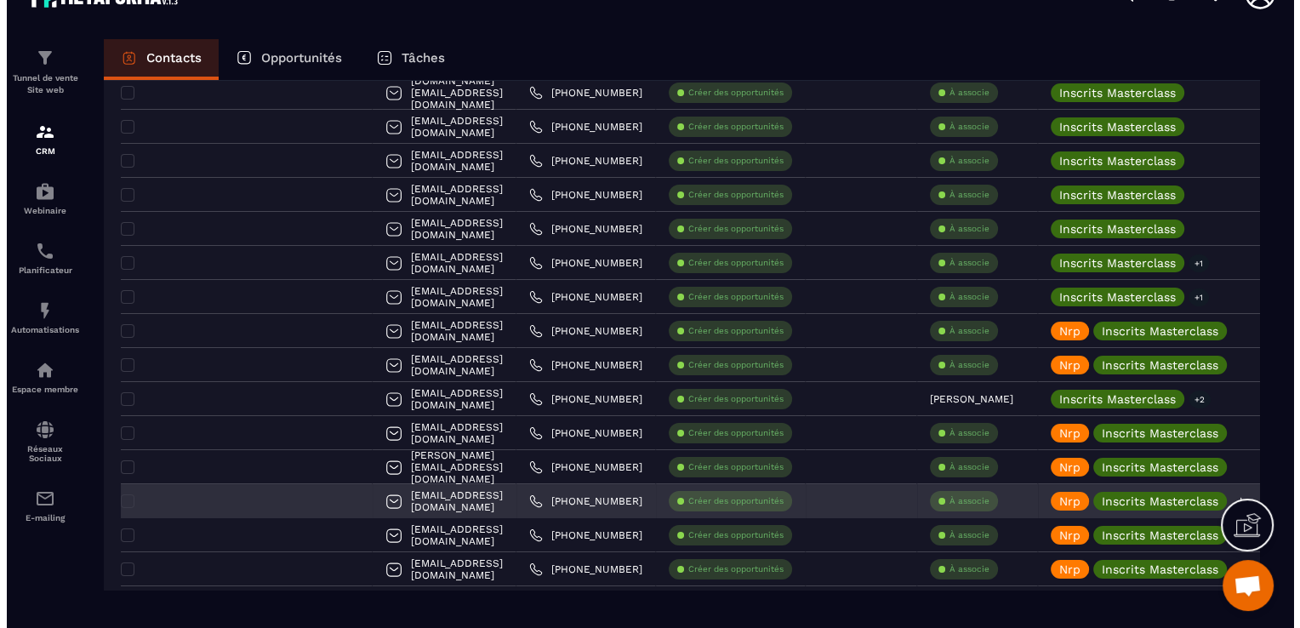
scroll to position [0, 0]
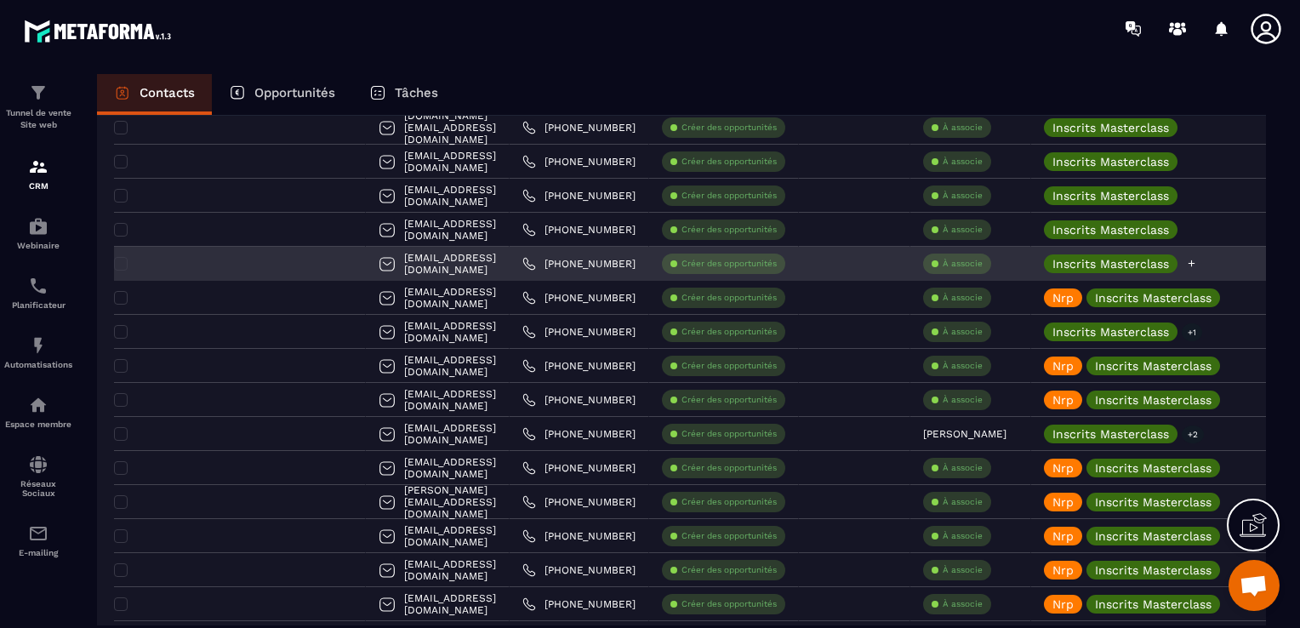
click at [1186, 262] on icon at bounding box center [1191, 263] width 11 height 11
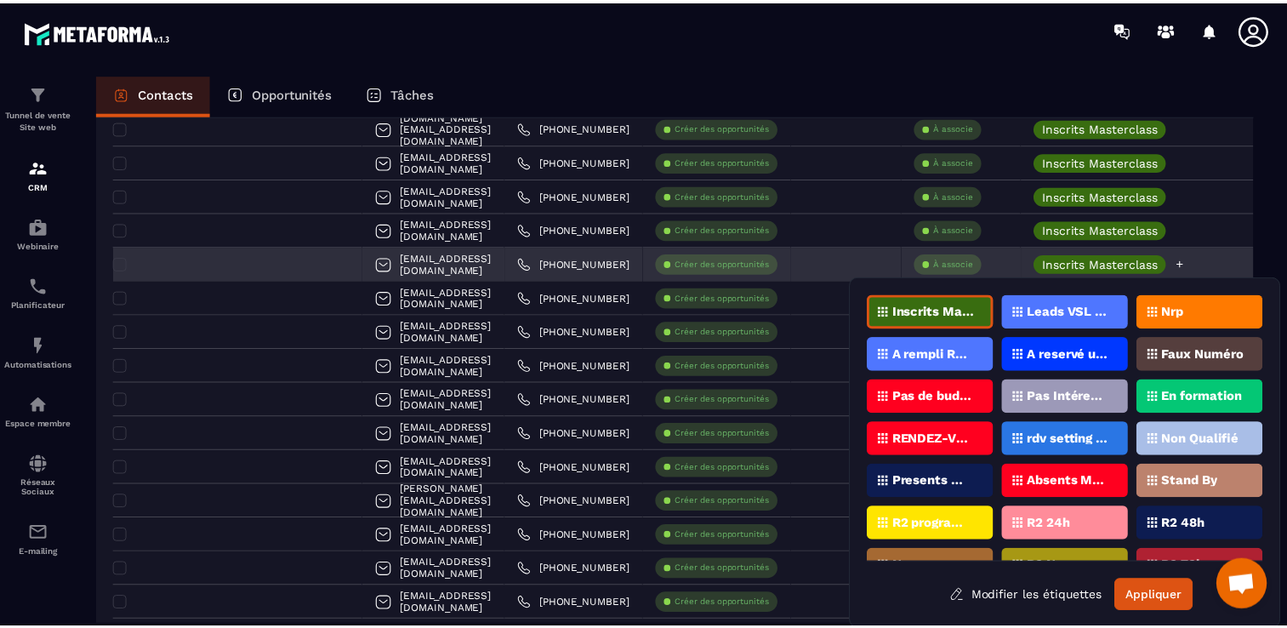
scroll to position [1, 0]
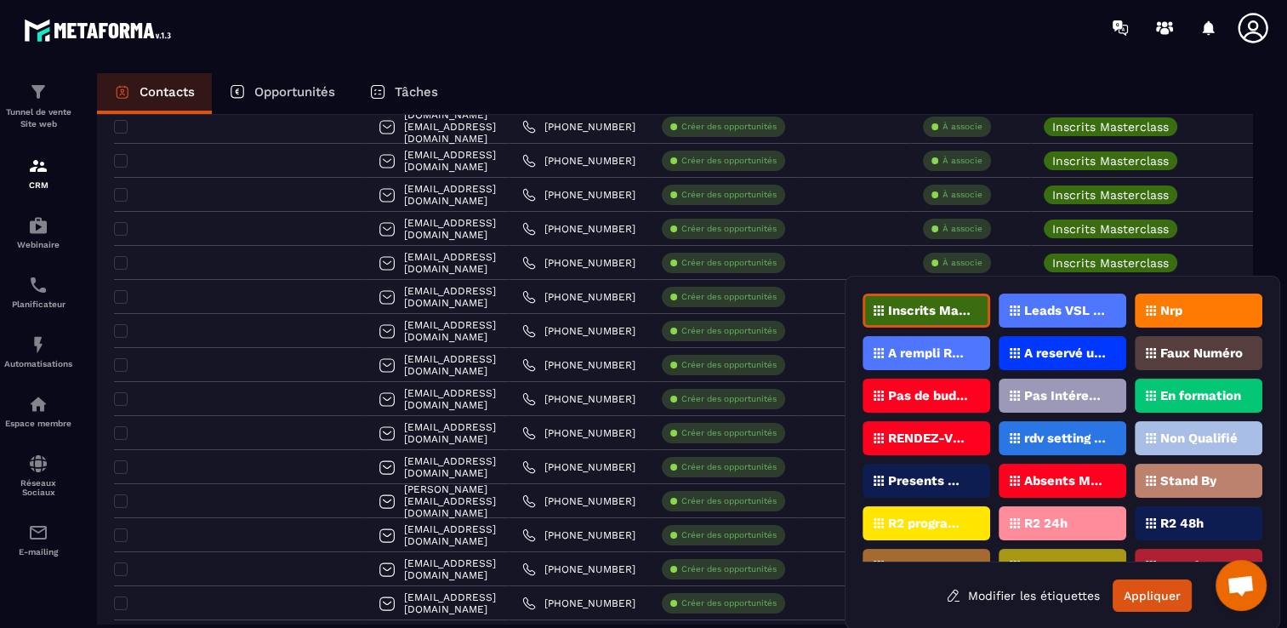
click at [1169, 349] on p "Faux Numéro" at bounding box center [1202, 353] width 83 height 12
click at [1144, 592] on button "Appliquer" at bounding box center [1152, 595] width 79 height 32
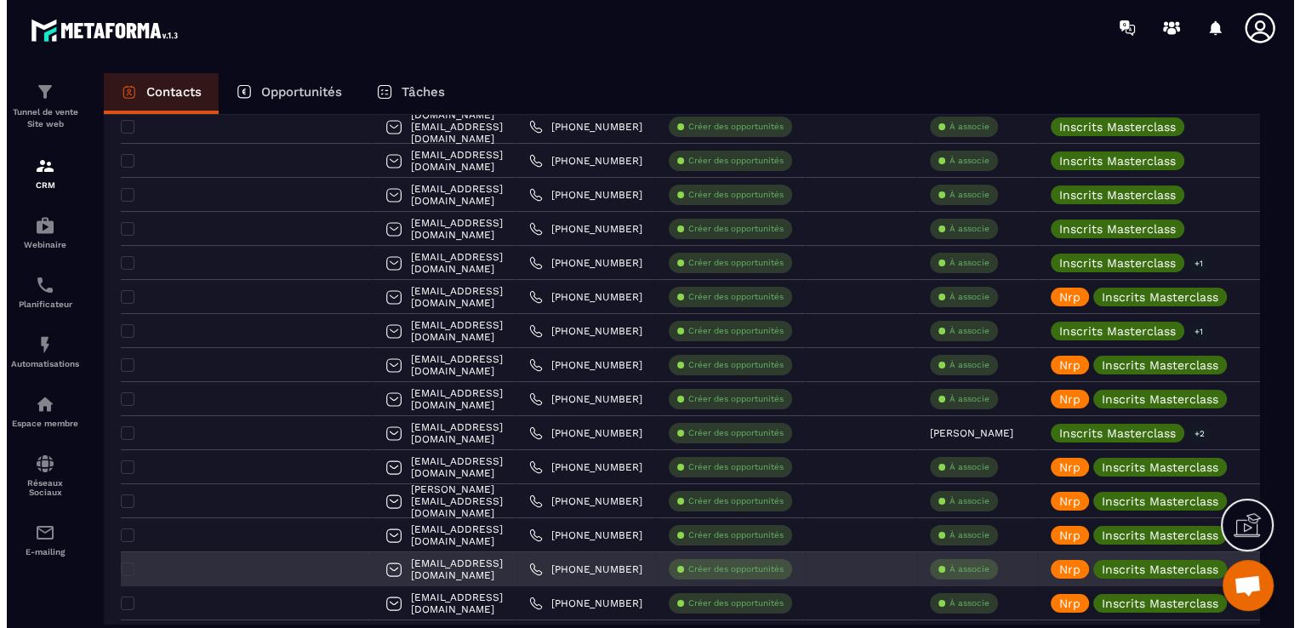
scroll to position [0, 0]
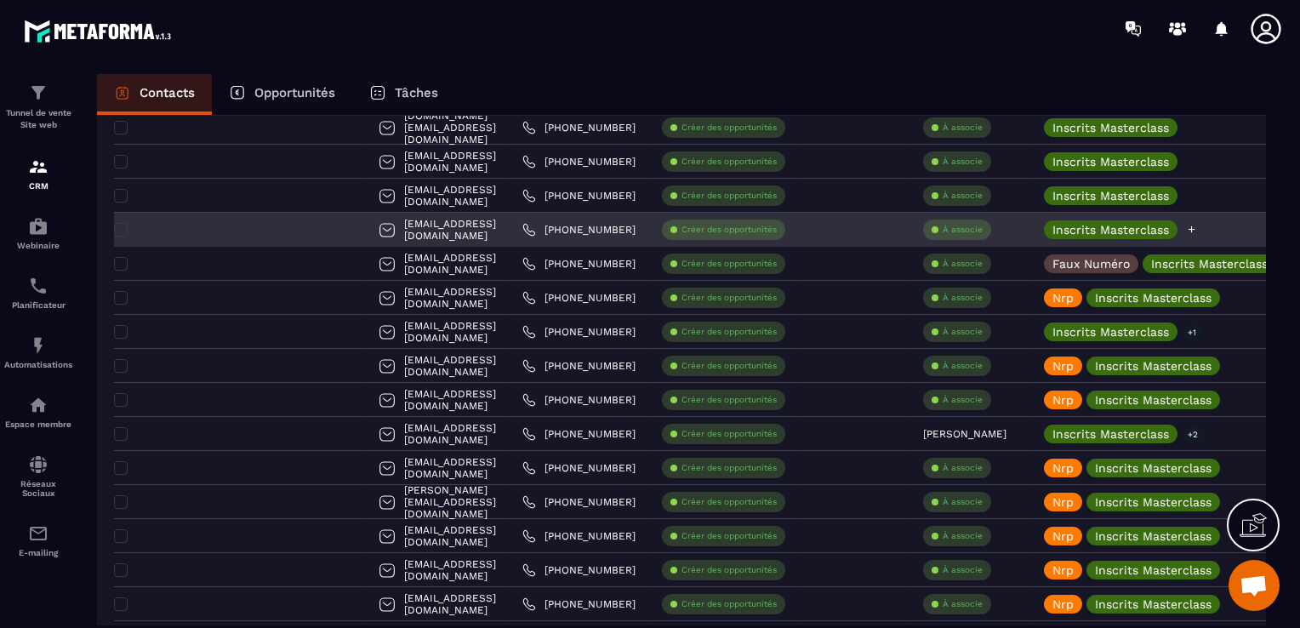
click at [1186, 231] on icon at bounding box center [1191, 229] width 11 height 11
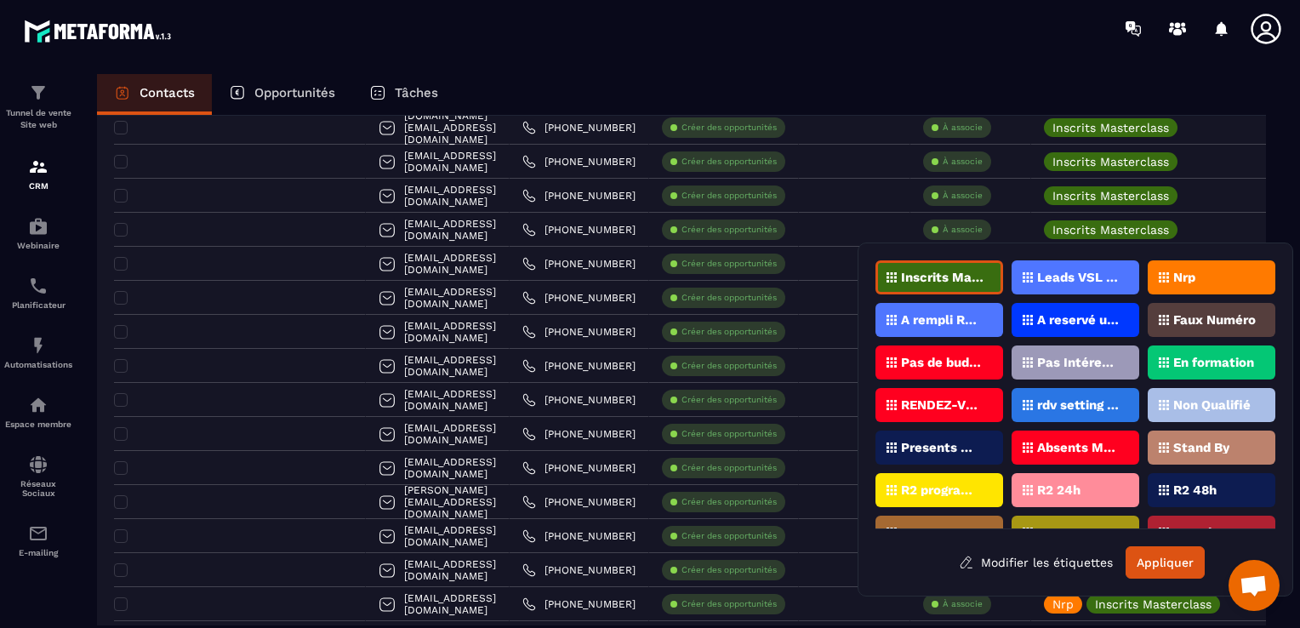
click at [1195, 314] on p "Faux Numéro" at bounding box center [1214, 320] width 83 height 12
click at [1145, 563] on button "Appliquer" at bounding box center [1165, 562] width 79 height 32
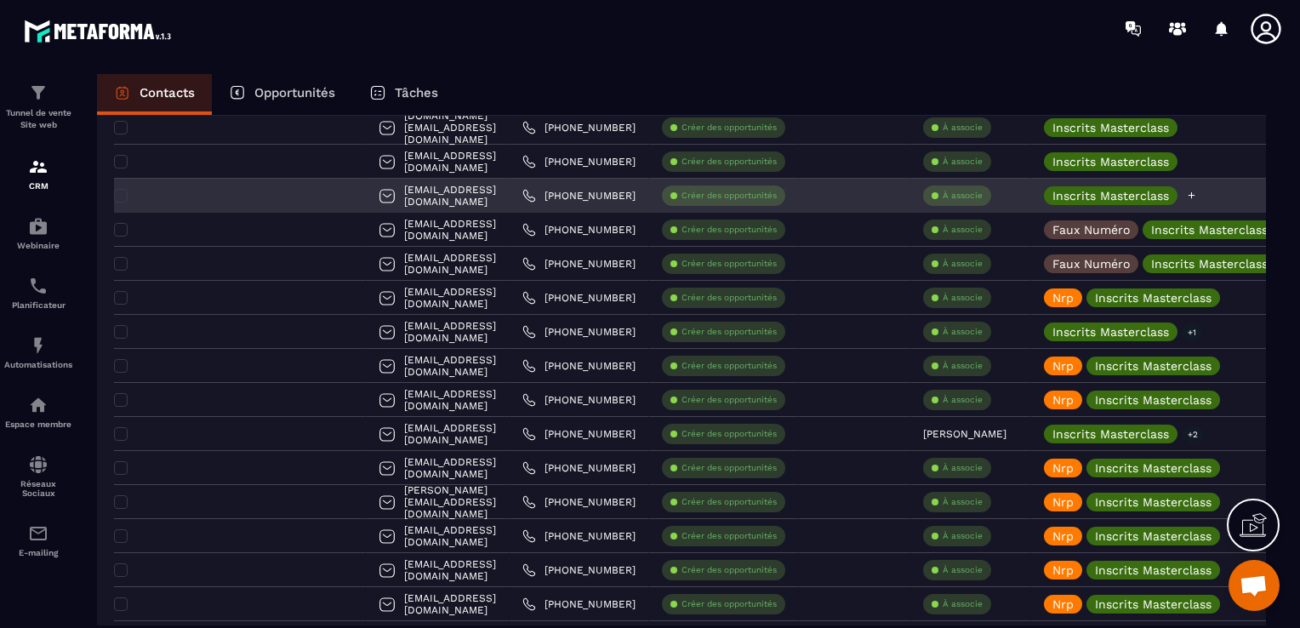
click at [1189, 192] on icon at bounding box center [1192, 195] width 7 height 7
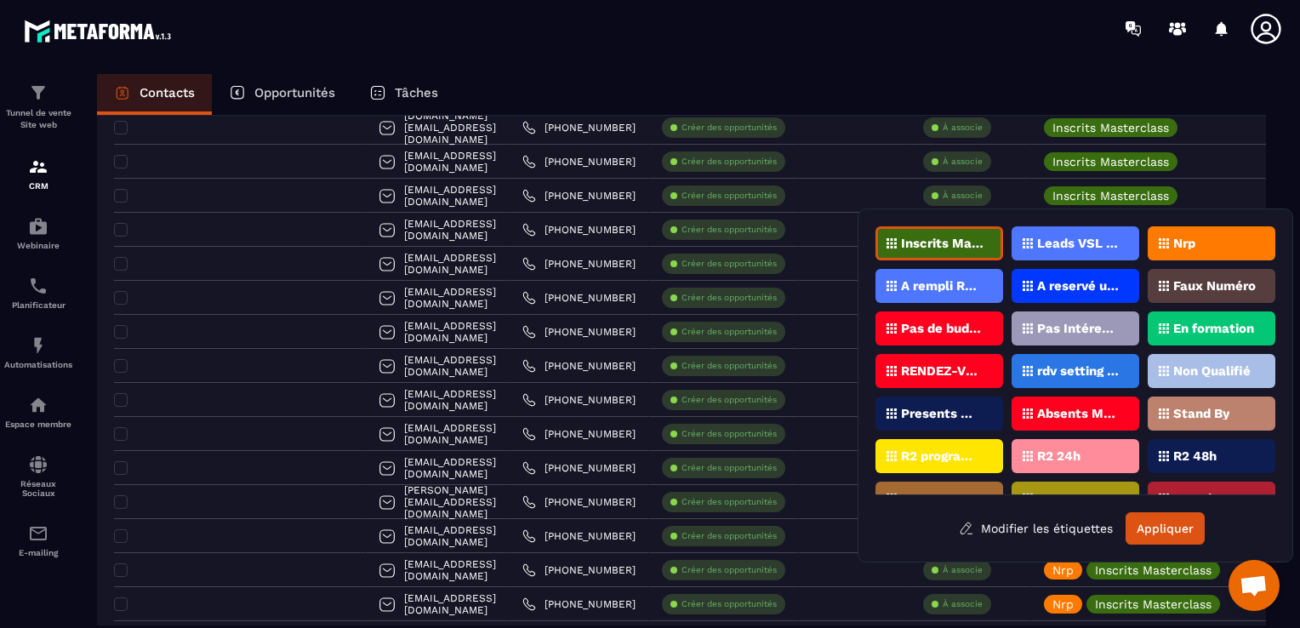
click at [1177, 250] on div "Nrp" at bounding box center [1212, 243] width 128 height 34
click at [1197, 518] on button "Appliquer" at bounding box center [1165, 528] width 79 height 32
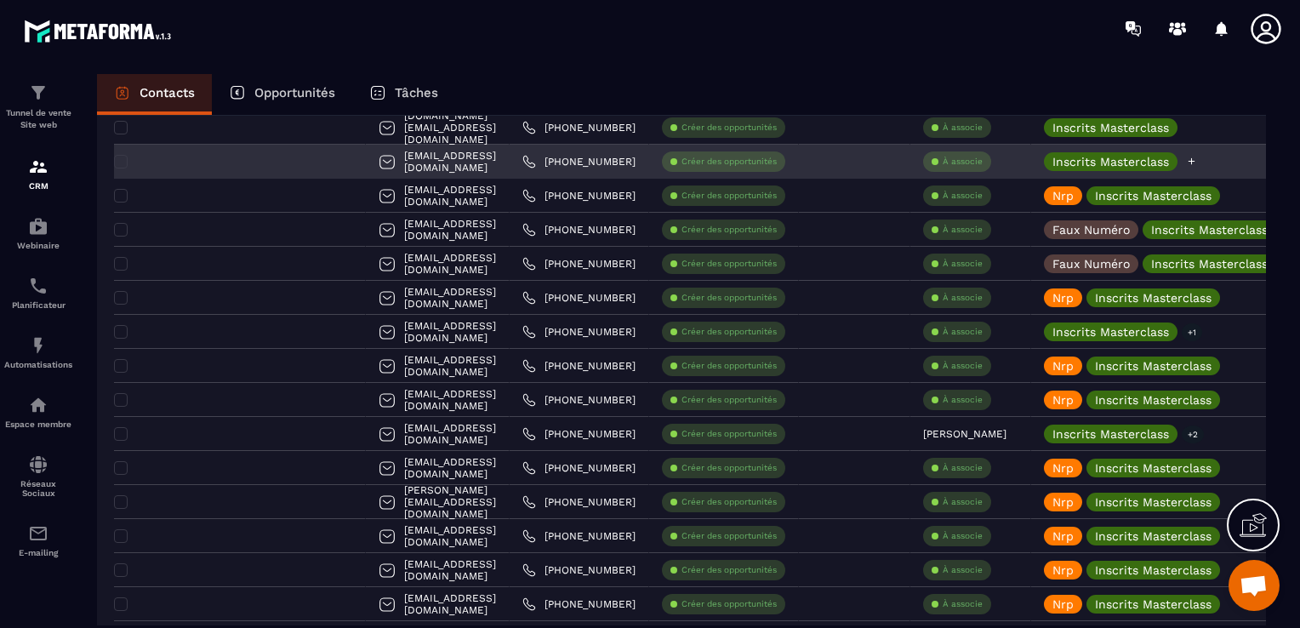
click at [1157, 162] on div "Inscrits Masterclass" at bounding box center [1216, 162] width 370 height 34
click at [1186, 161] on icon at bounding box center [1191, 161] width 11 height 11
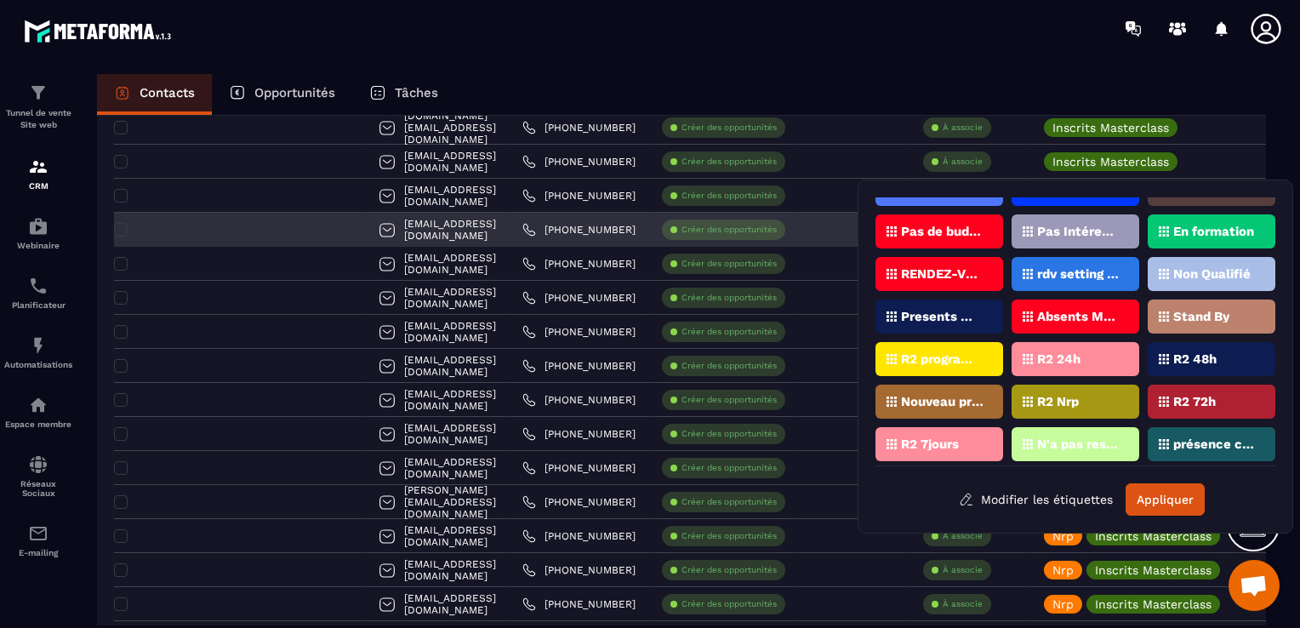
scroll to position [543, 0]
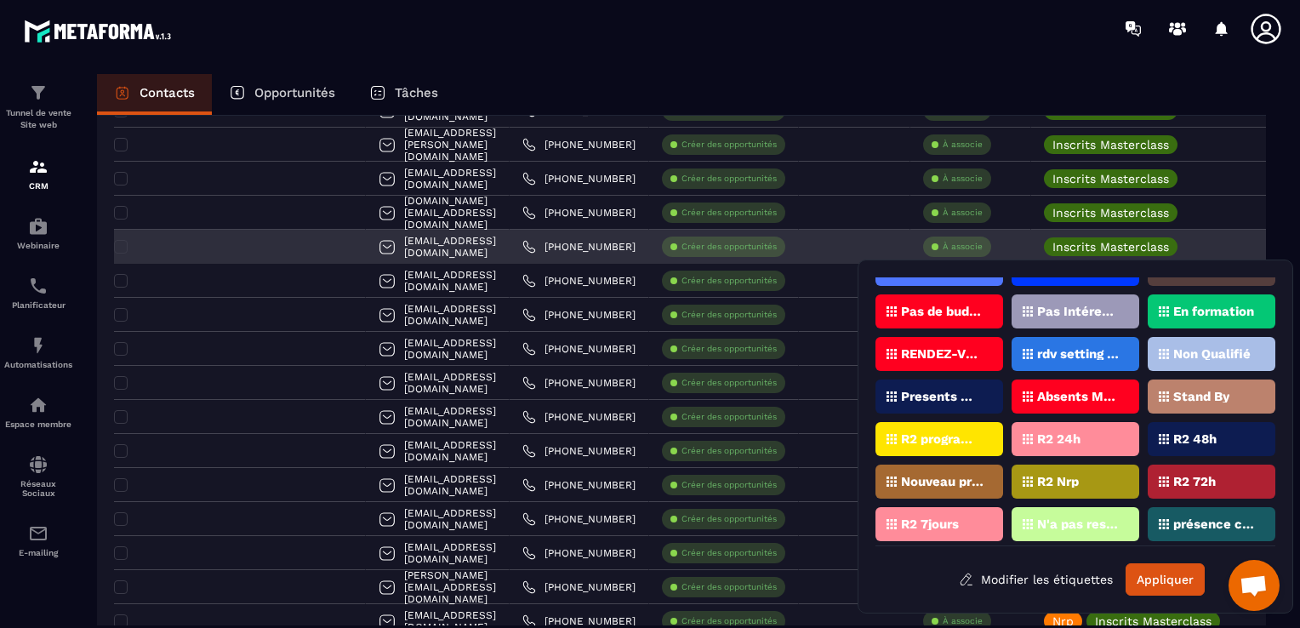
click at [861, 242] on div at bounding box center [854, 247] width 111 height 34
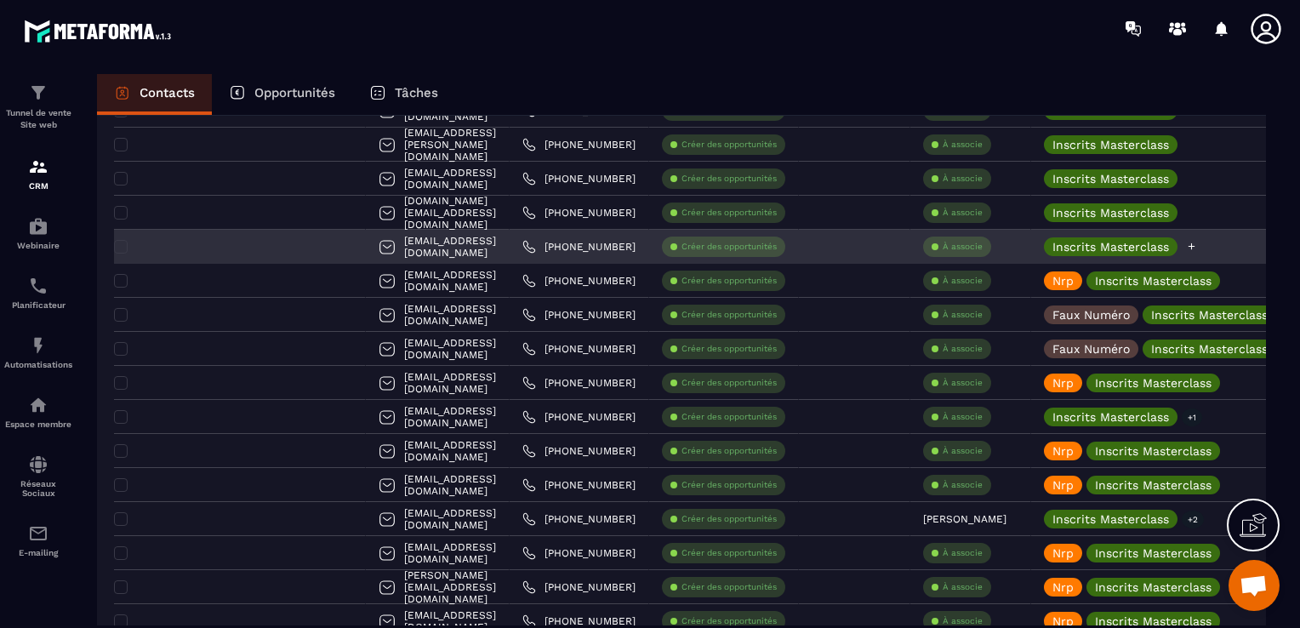
click at [1139, 243] on div "Inscrits Masterclass" at bounding box center [1113, 246] width 138 height 19
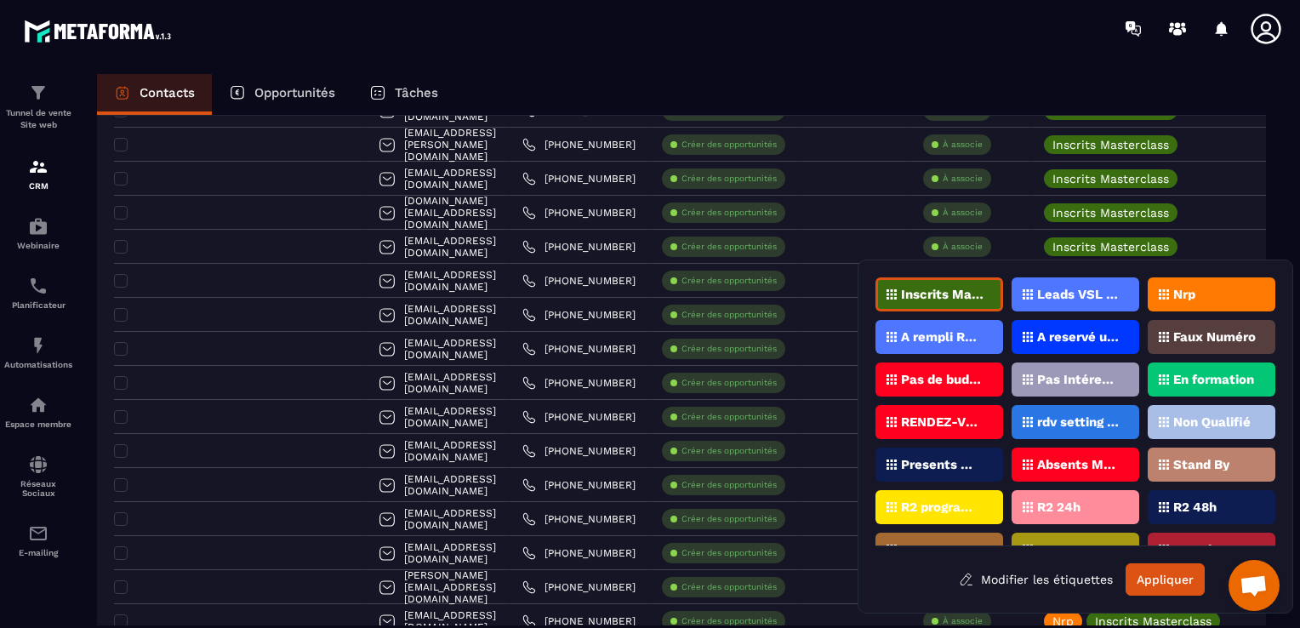
click at [1177, 291] on p "Nrp" at bounding box center [1184, 294] width 22 height 12
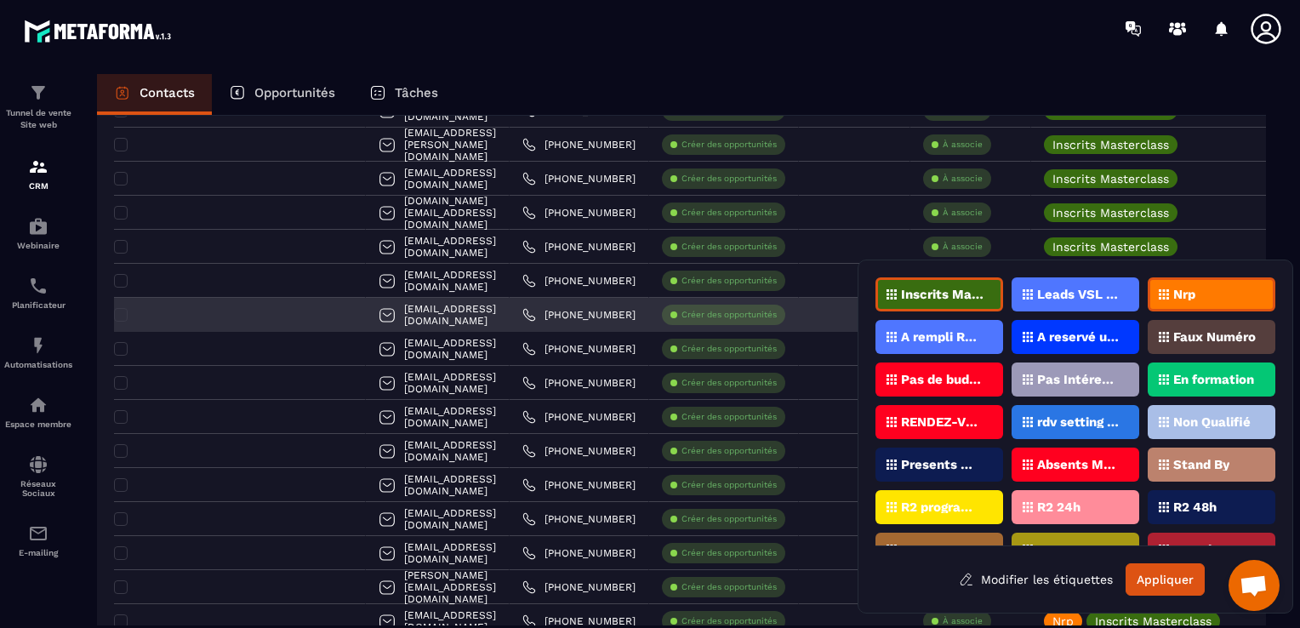
click at [556, 313] on link "[PHONE_NUMBER]" at bounding box center [578, 315] width 113 height 14
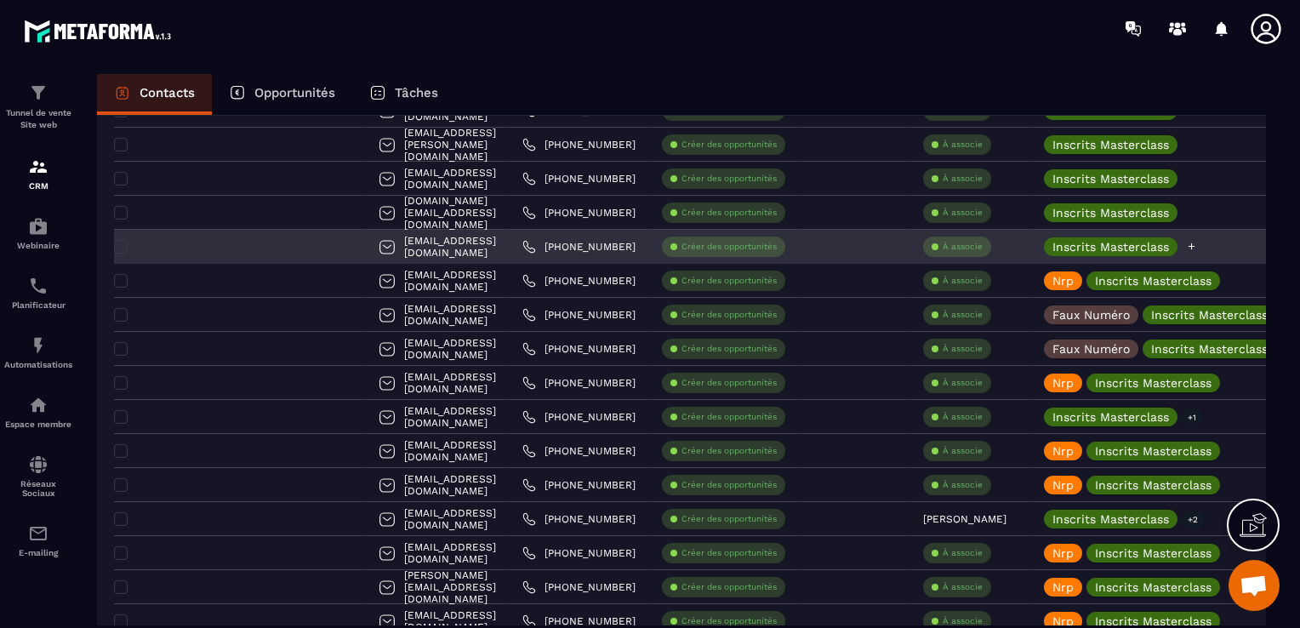
click at [1189, 246] on icon at bounding box center [1192, 246] width 7 height 7
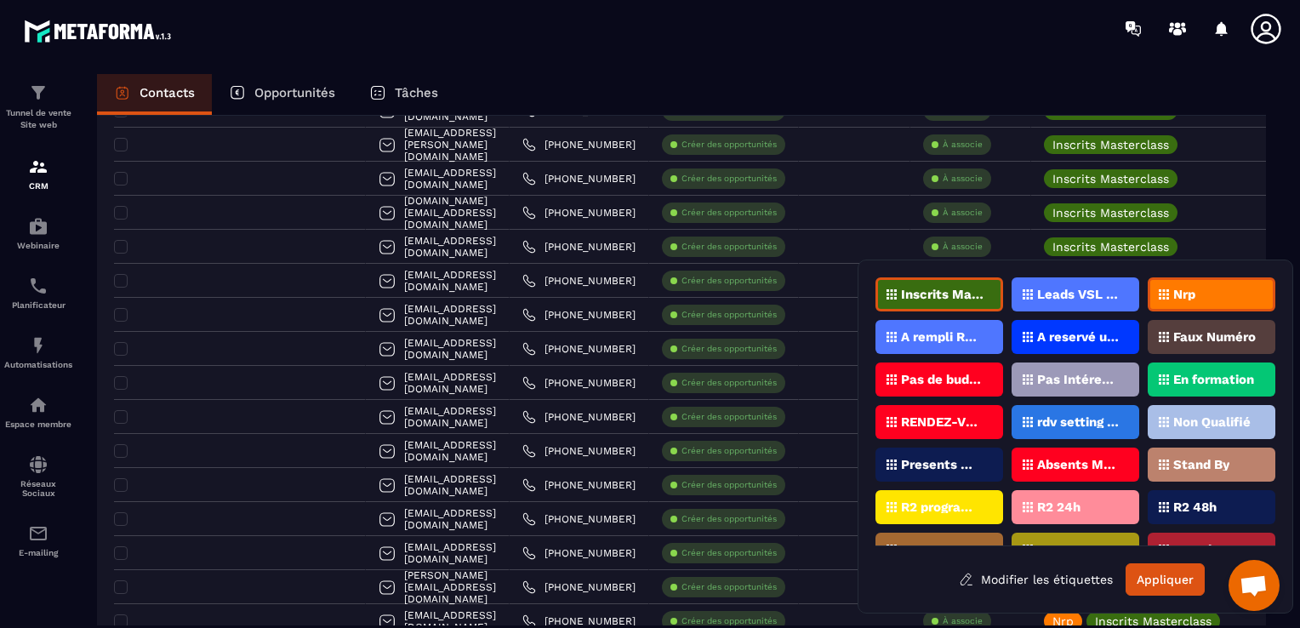
click at [1171, 294] on div "Nrp" at bounding box center [1212, 294] width 128 height 34
click at [1174, 301] on div "Nrp" at bounding box center [1212, 294] width 128 height 34
click at [1184, 585] on button "Appliquer" at bounding box center [1165, 579] width 79 height 32
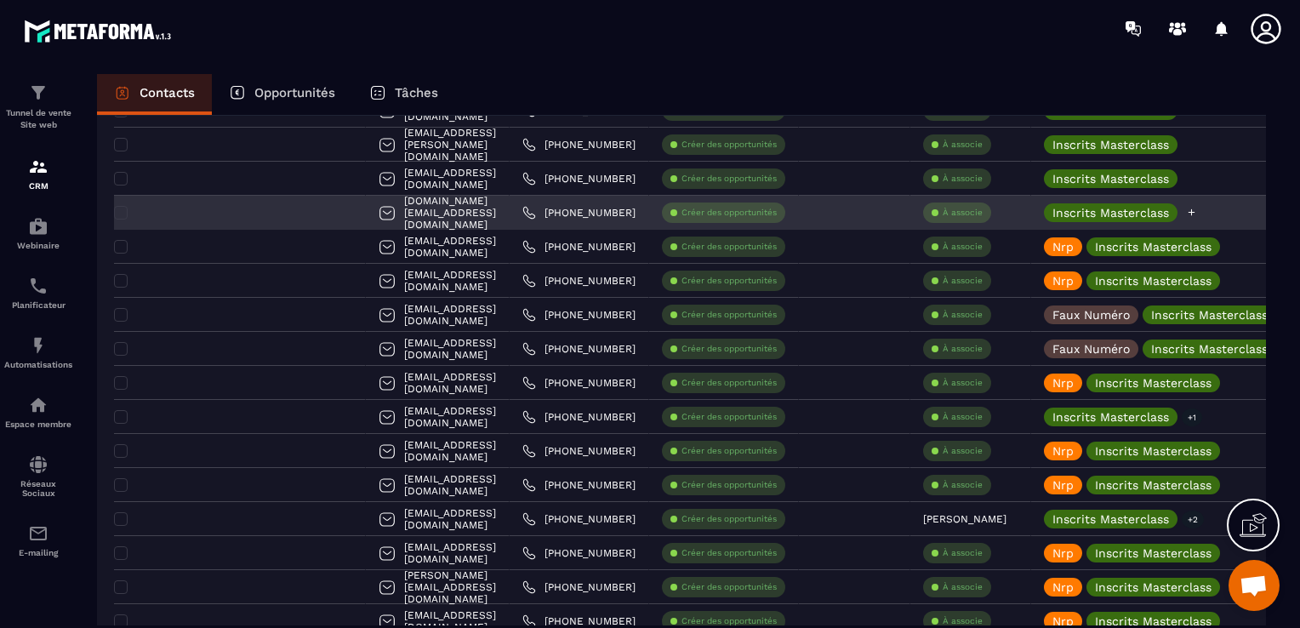
click at [1186, 208] on icon at bounding box center [1191, 212] width 11 height 11
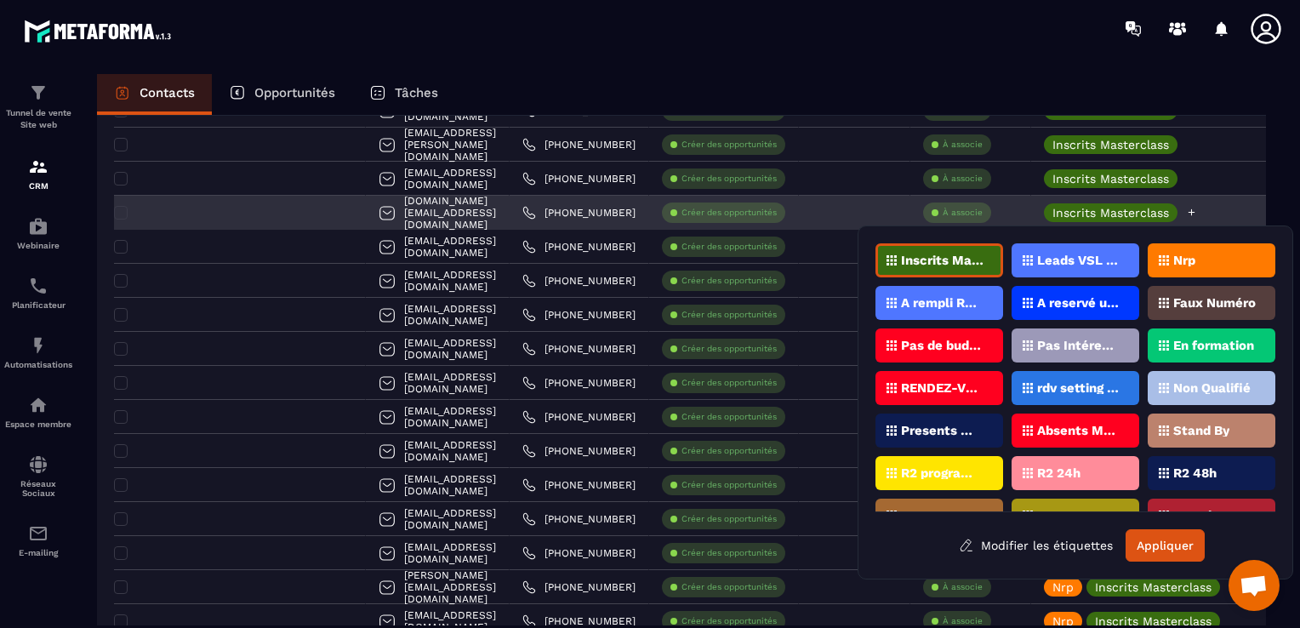
click at [1186, 216] on icon at bounding box center [1191, 212] width 11 height 11
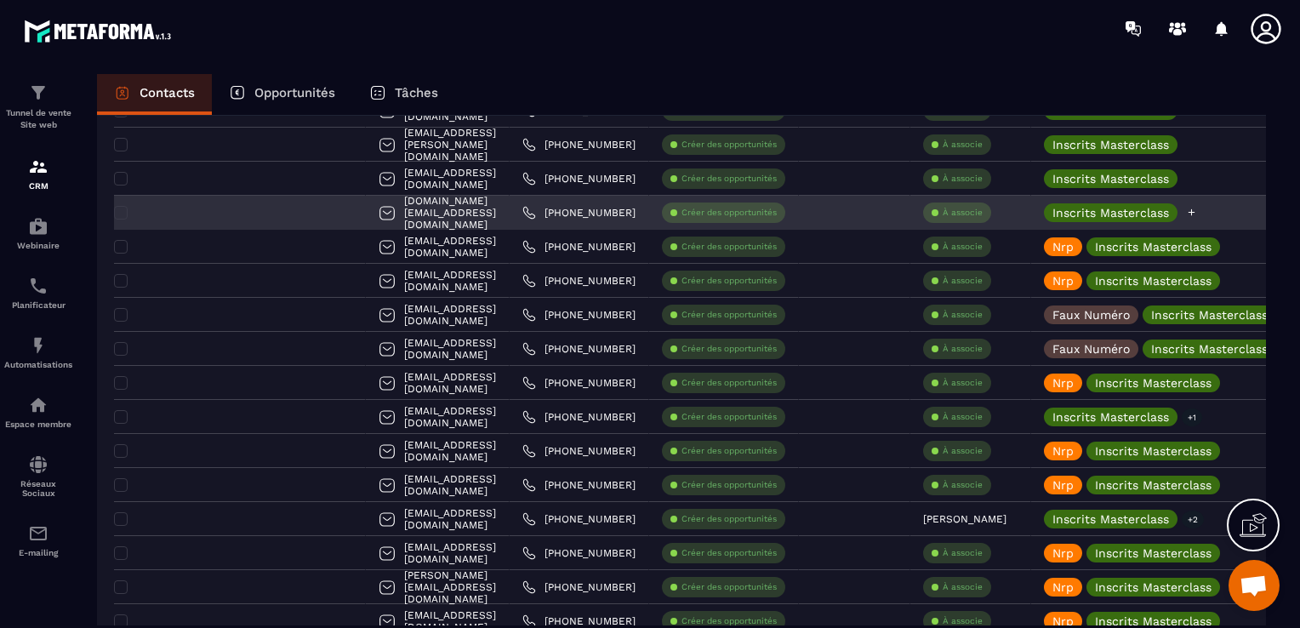
click at [1186, 216] on icon at bounding box center [1191, 212] width 11 height 11
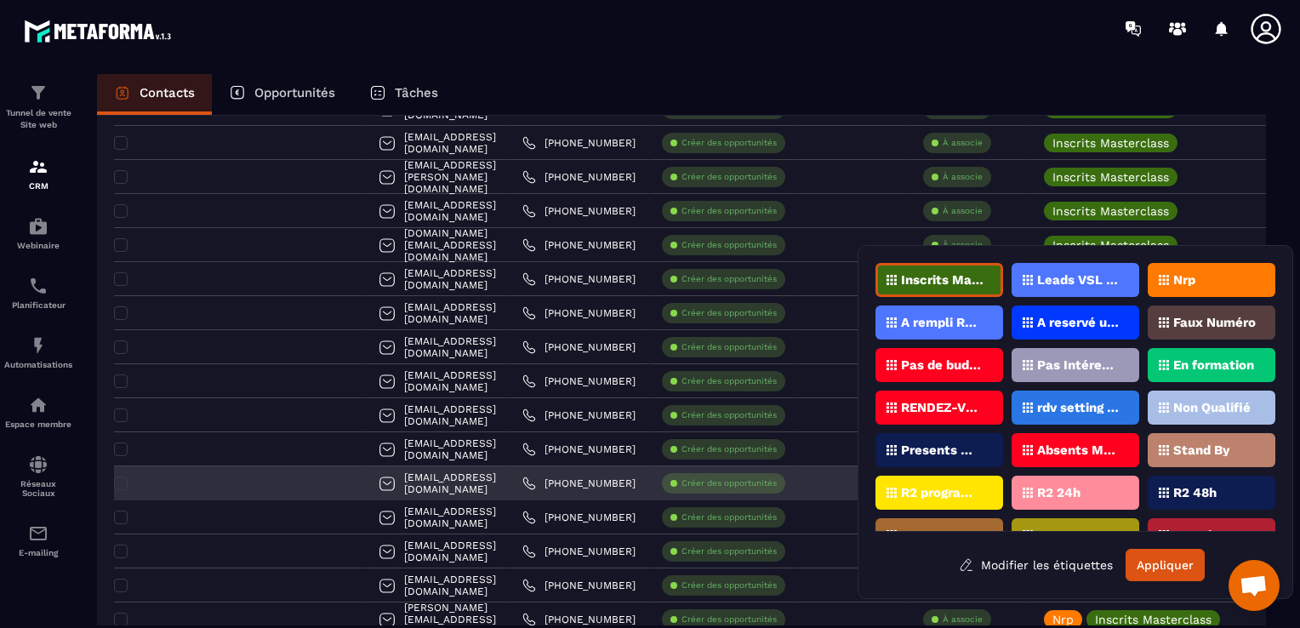
scroll to position [681, 0]
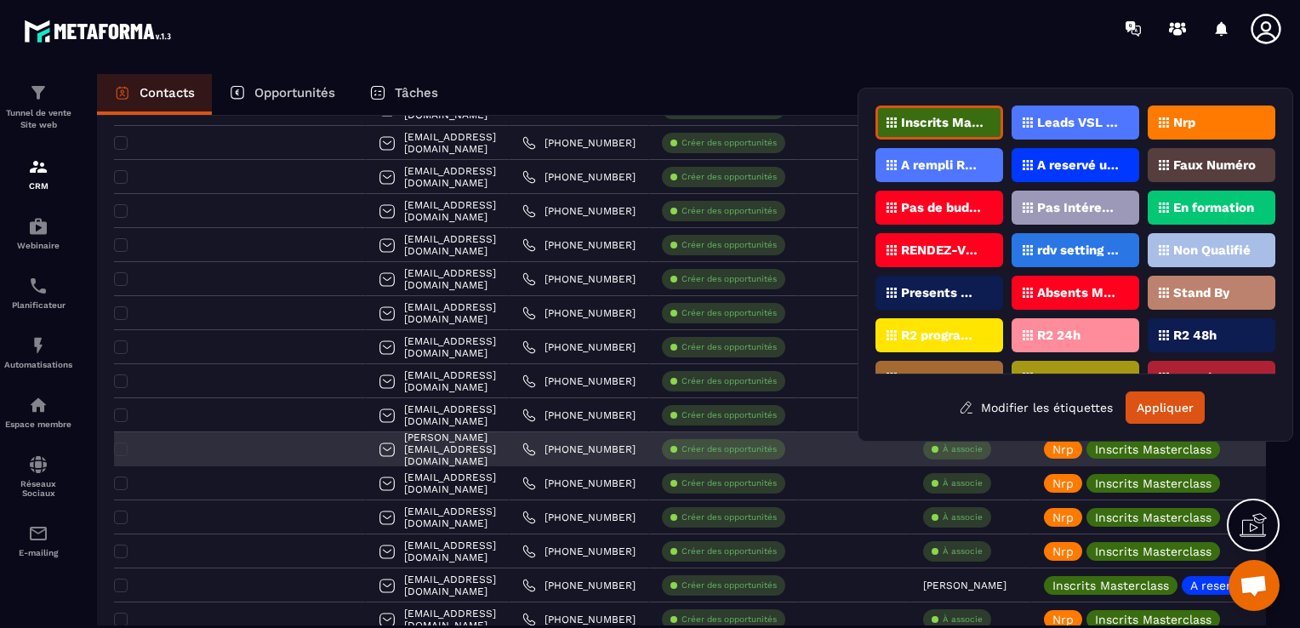
click at [806, 437] on div at bounding box center [854, 449] width 111 height 34
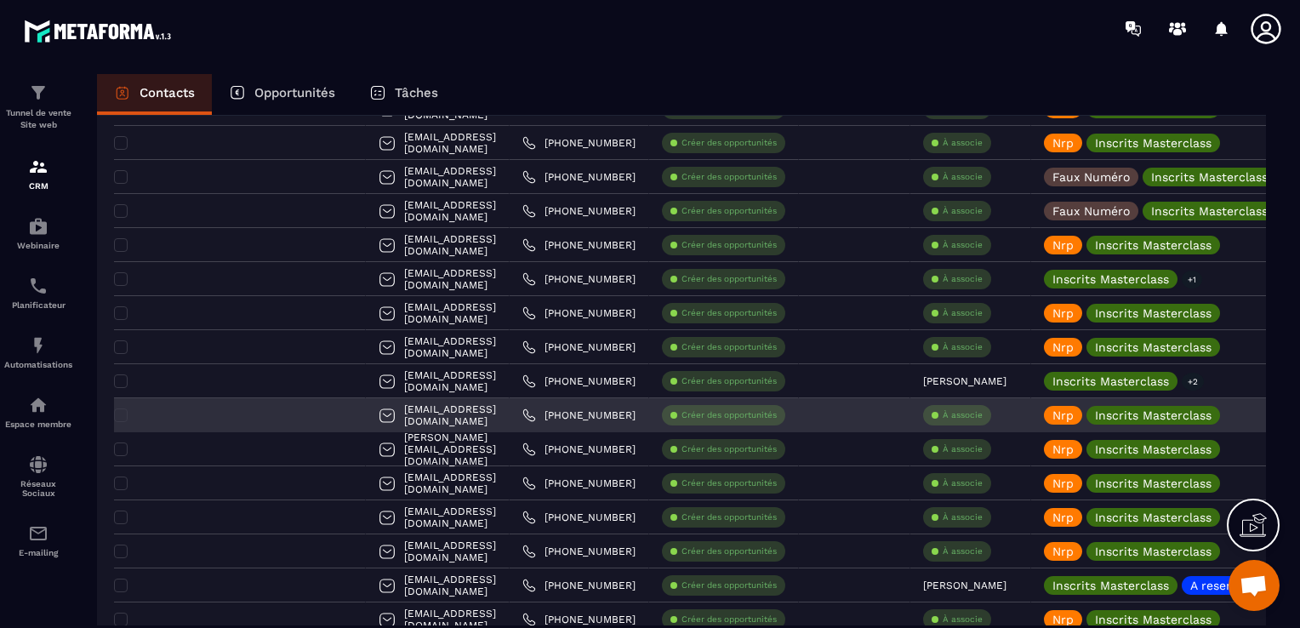
click at [808, 405] on div at bounding box center [854, 415] width 111 height 34
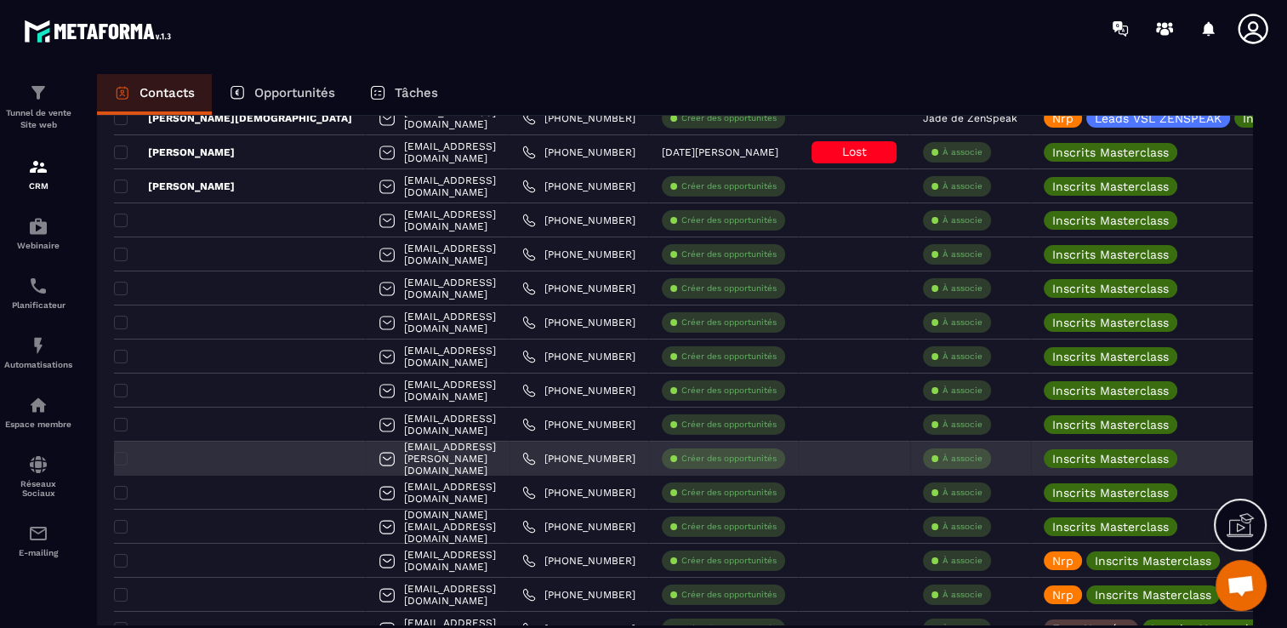
scroll to position [340, 0]
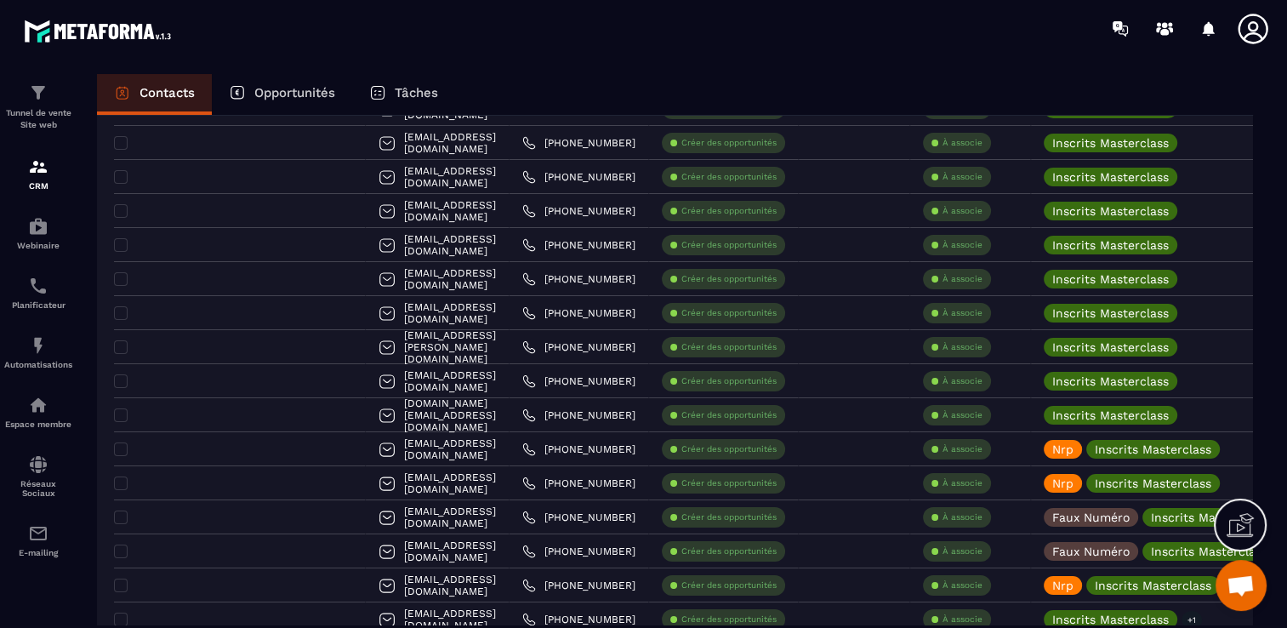
click at [1146, 76] on div "Contacts Opportunités Tâches" at bounding box center [675, 94] width 1156 height 41
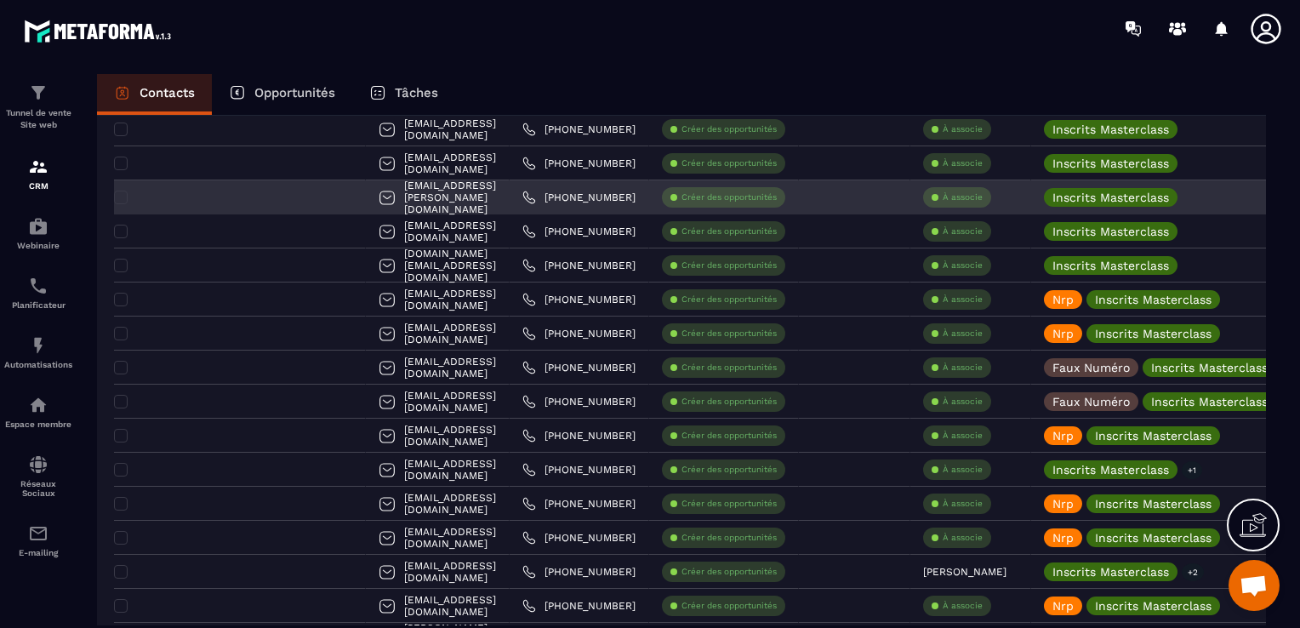
scroll to position [511, 0]
